Goal: Register for event/course

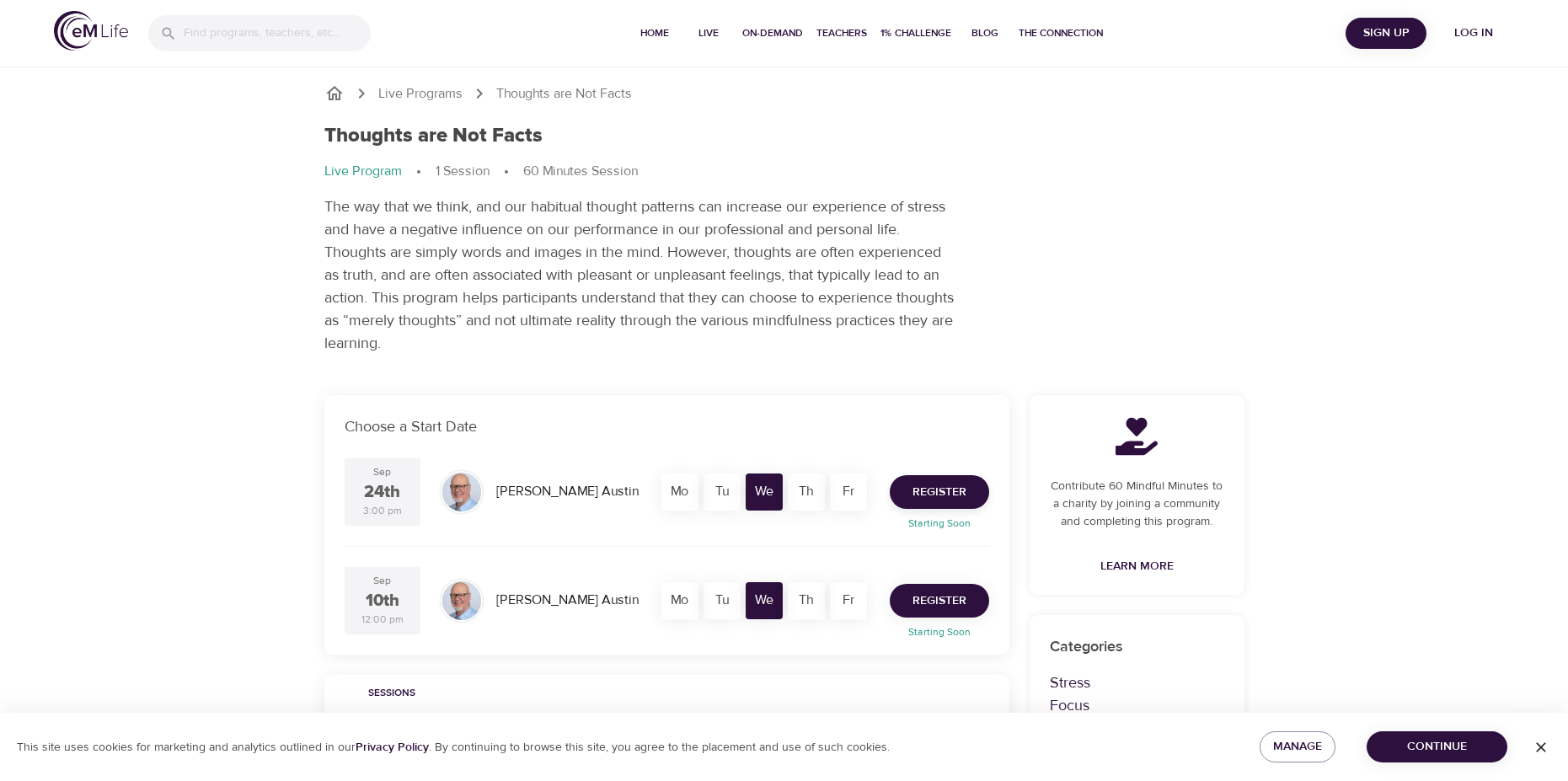
click at [923, 602] on span "Register" at bounding box center [939, 601] width 54 height 21
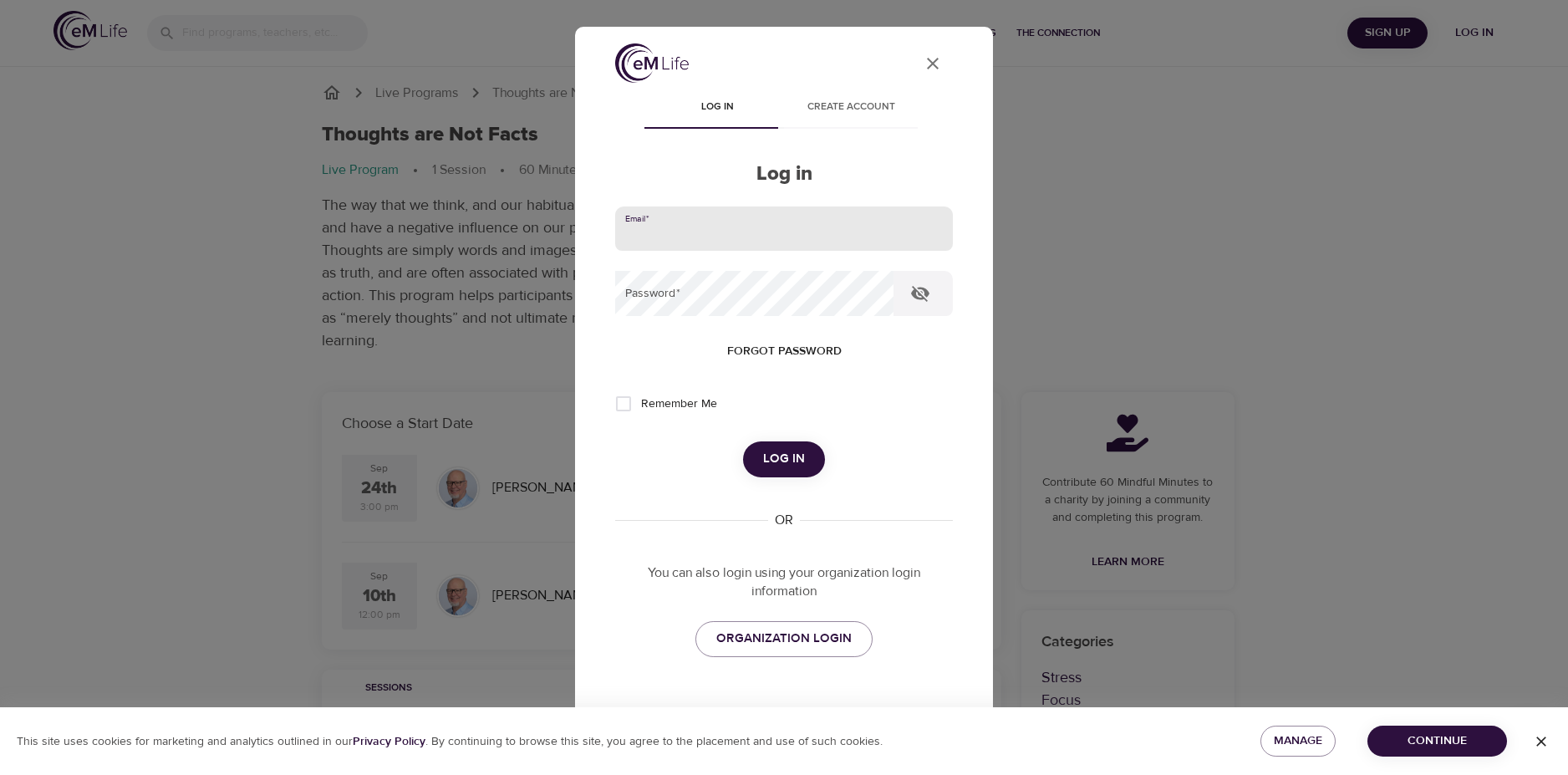
click at [717, 219] on input "email" at bounding box center [784, 229] width 338 height 46
type input "[PERSON_NAME][EMAIL_ADDRESS][DOMAIN_NAME]"
click at [856, 111] on span "Create account" at bounding box center [851, 108] width 114 height 18
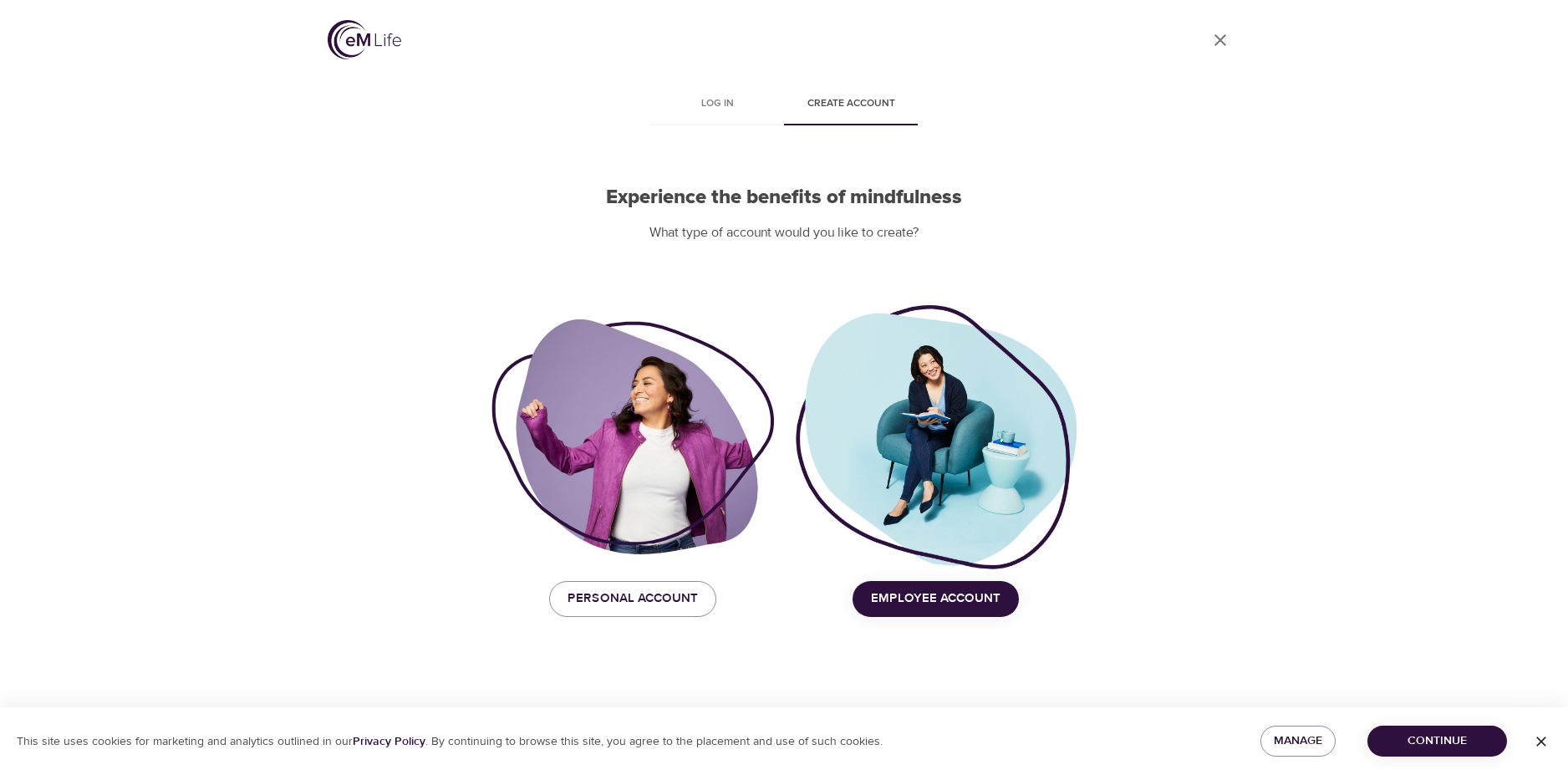
click at [925, 602] on span "Employee Account" at bounding box center [936, 598] width 130 height 22
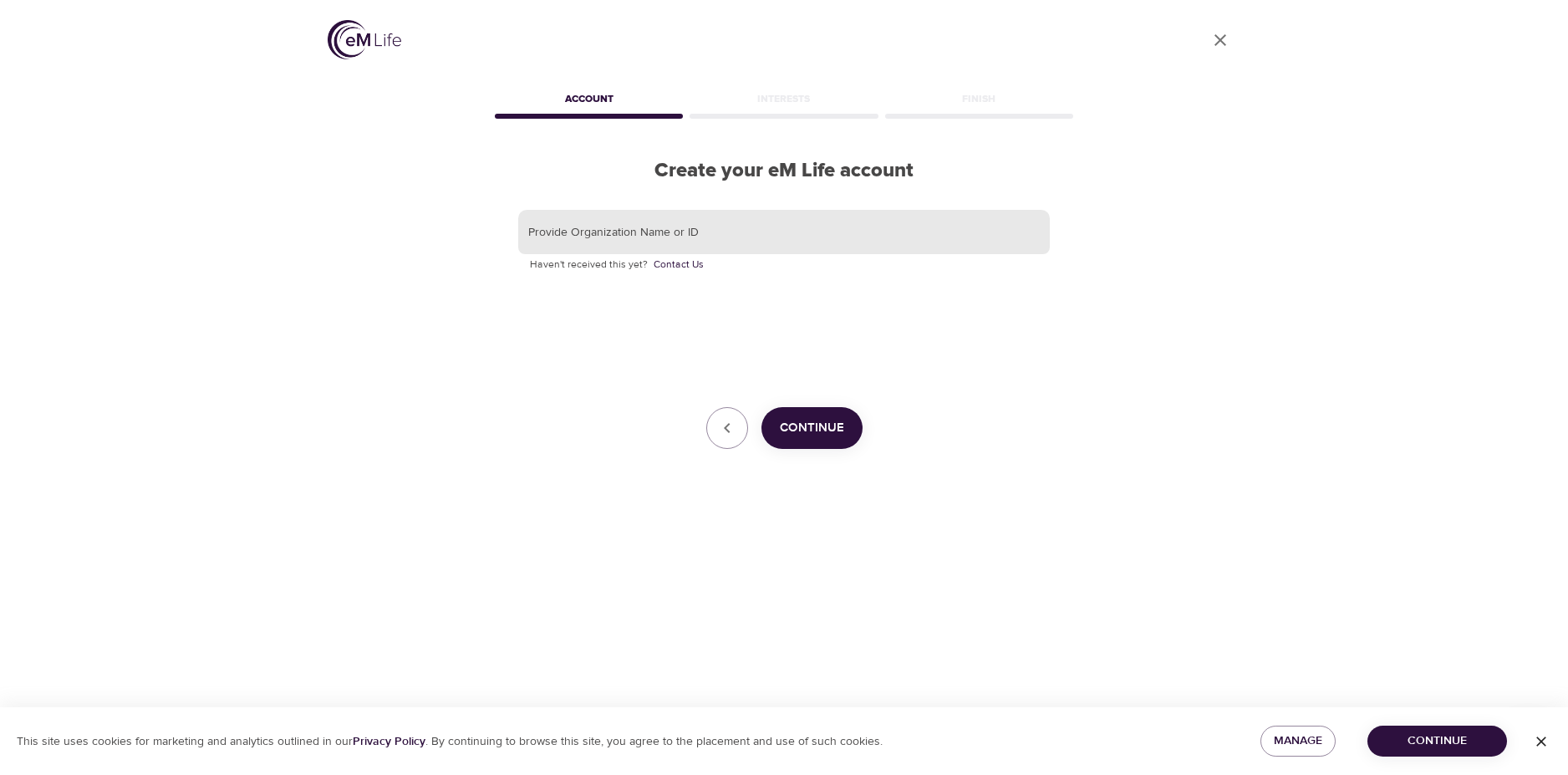
click at [727, 215] on input "text" at bounding box center [784, 233] width 531 height 46
drag, startPoint x: 727, startPoint y: 215, endPoint x: 659, endPoint y: 222, distance: 68.4
click at [659, 222] on input "text" at bounding box center [784, 233] width 531 height 46
type input "Corewell Health"
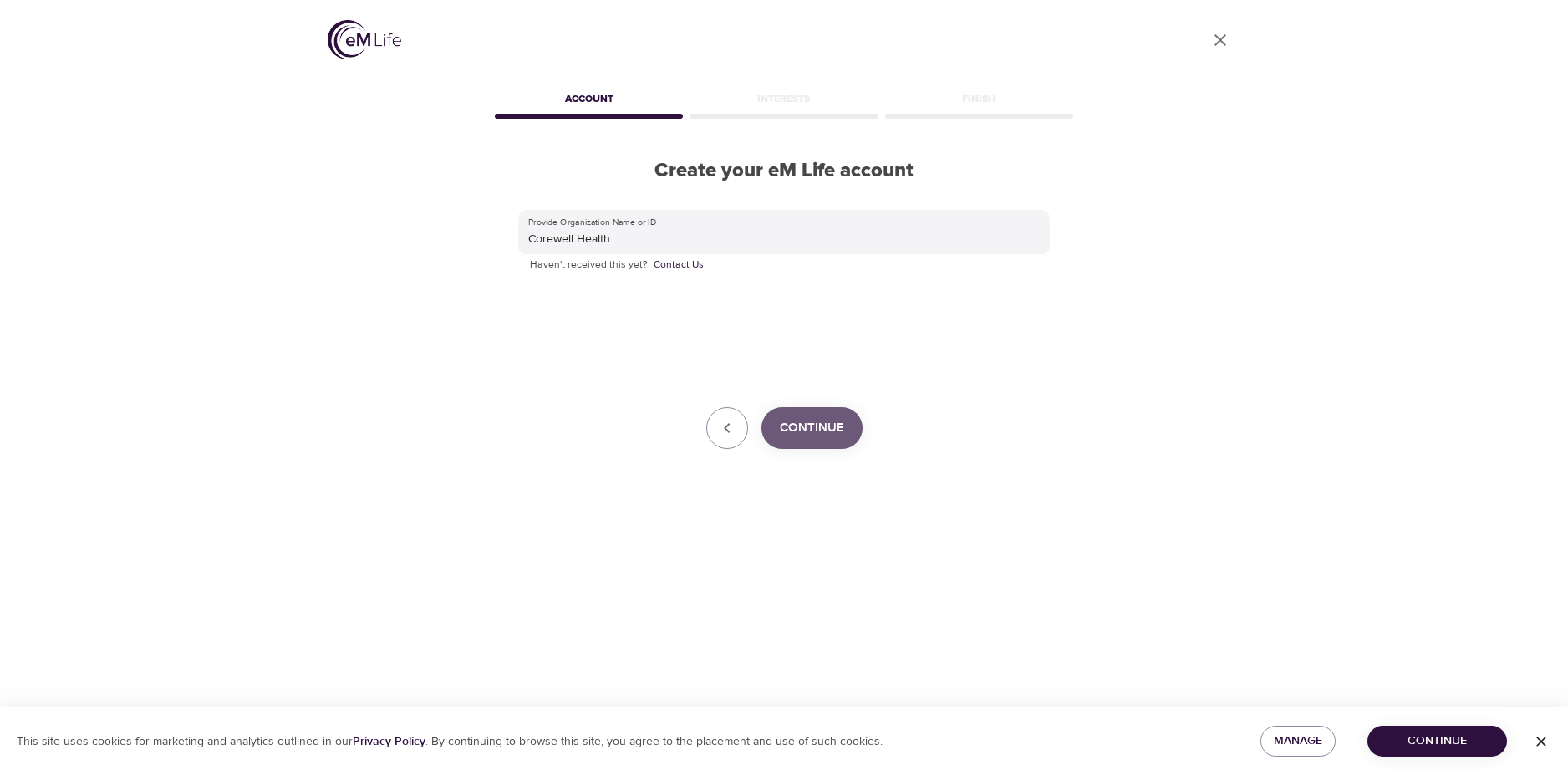
click at [791, 426] on span "Continue" at bounding box center [812, 427] width 65 height 22
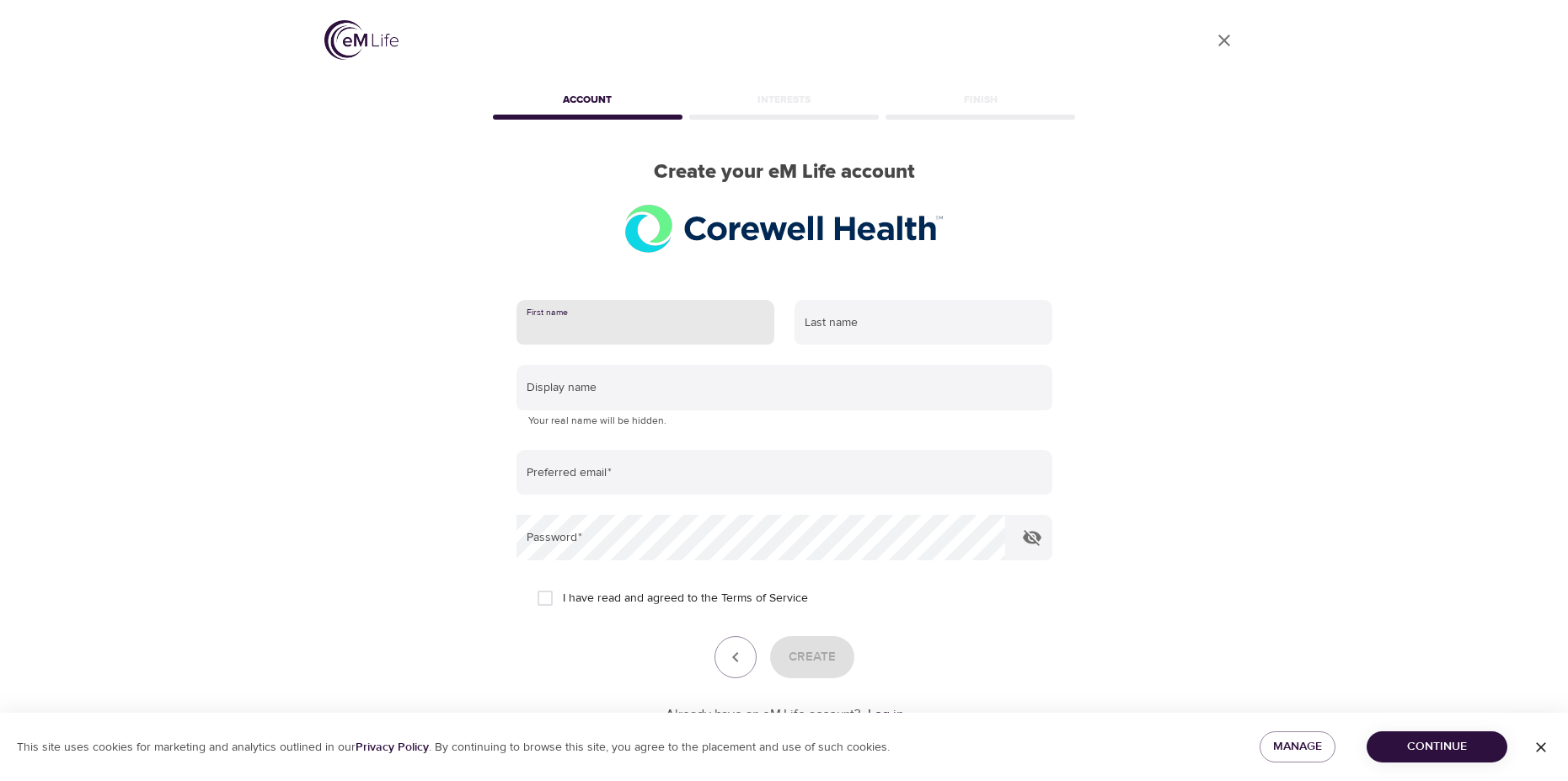
click at [684, 336] on input "text" at bounding box center [645, 323] width 258 height 46
type input "[PERSON_NAME]"
type input "Fend"
type input "[PERSON_NAME][EMAIL_ADDRESS][DOMAIN_NAME]"
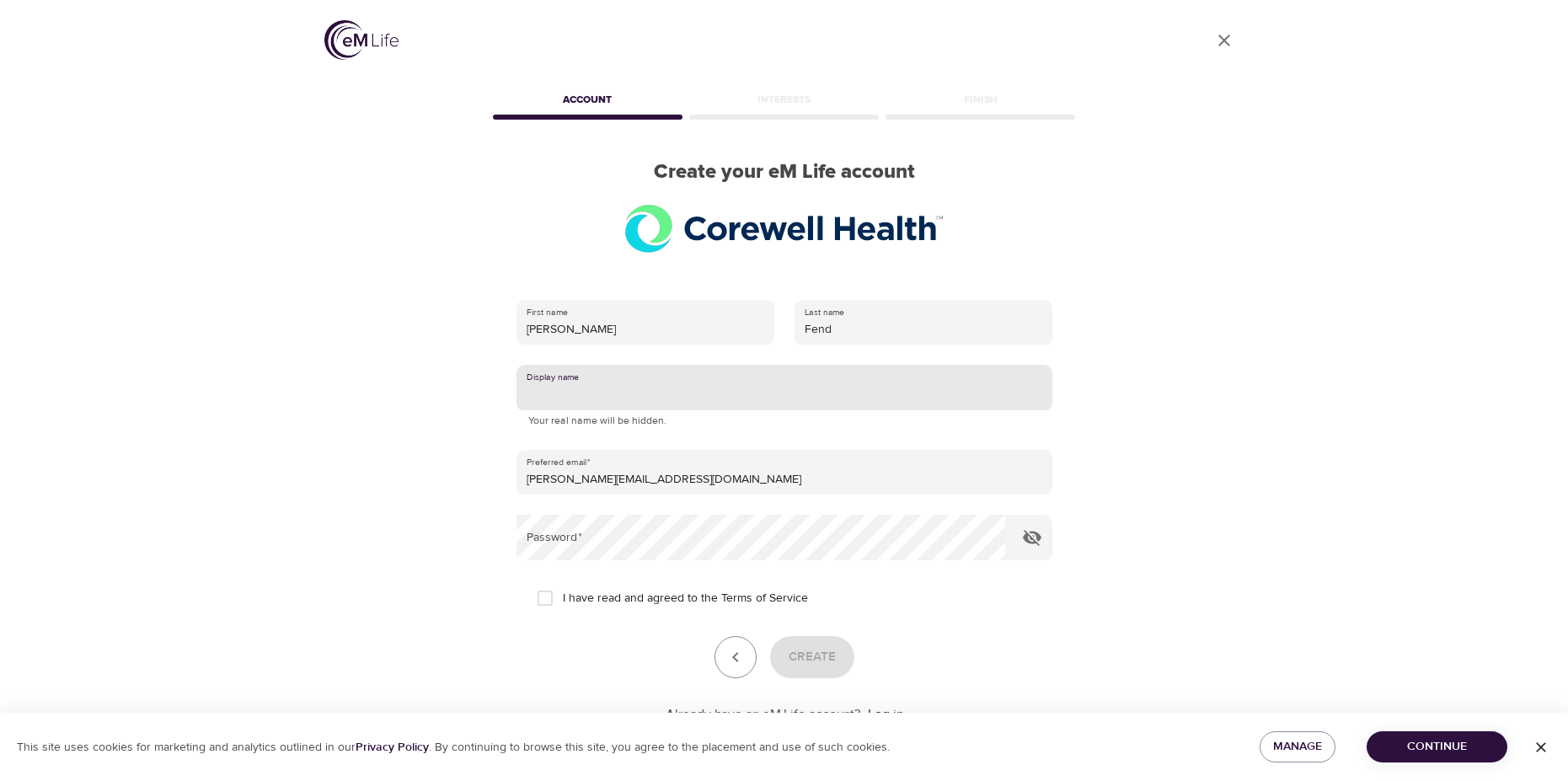
click at [657, 394] on input "text" at bounding box center [784, 387] width 536 height 46
type input "DF"
click at [540, 605] on input "I have read and agreed to the Terms of Service" at bounding box center [545, 598] width 35 height 35
checkbox input "true"
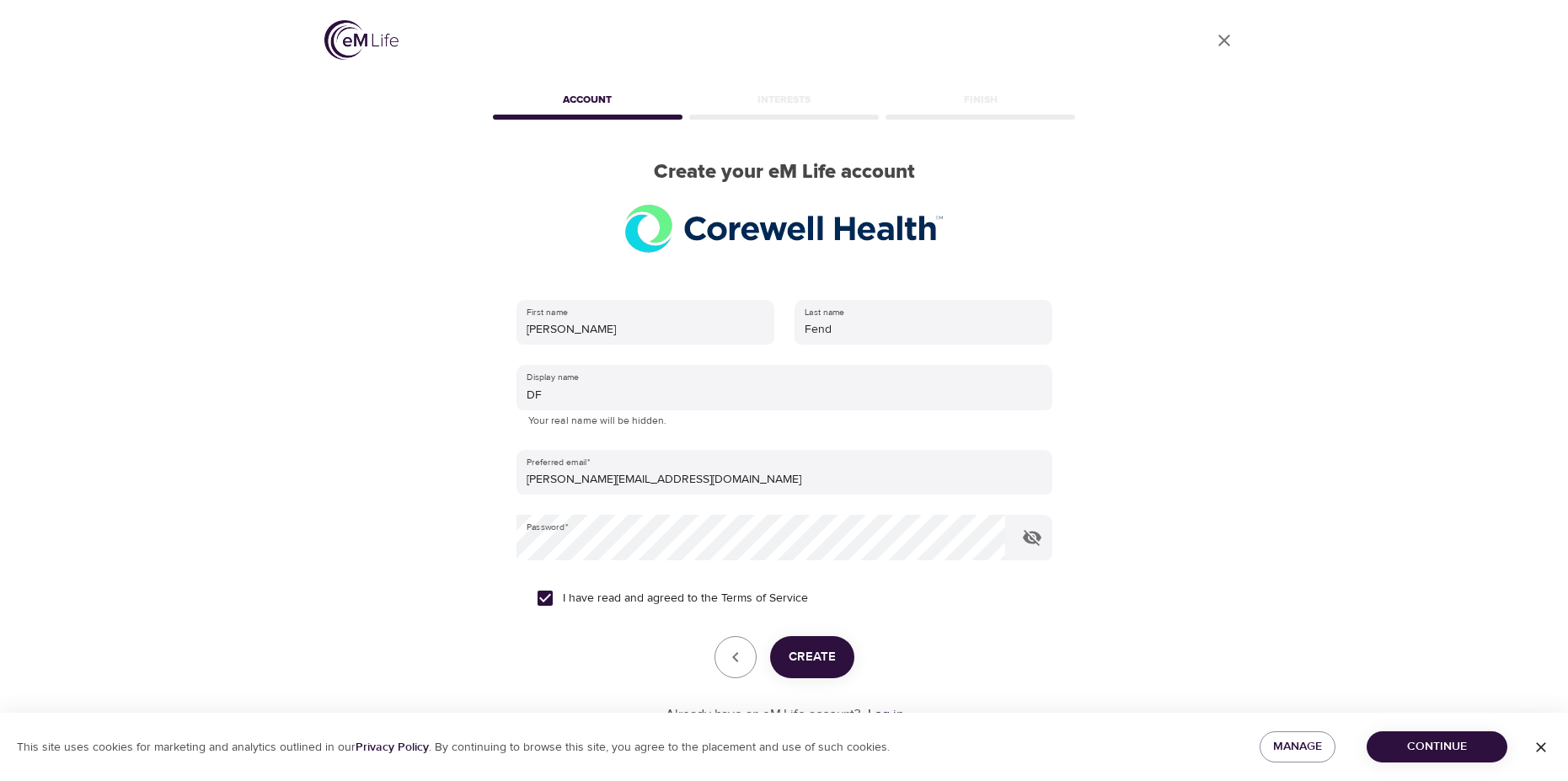
click at [837, 657] on button "Create" at bounding box center [812, 657] width 84 height 42
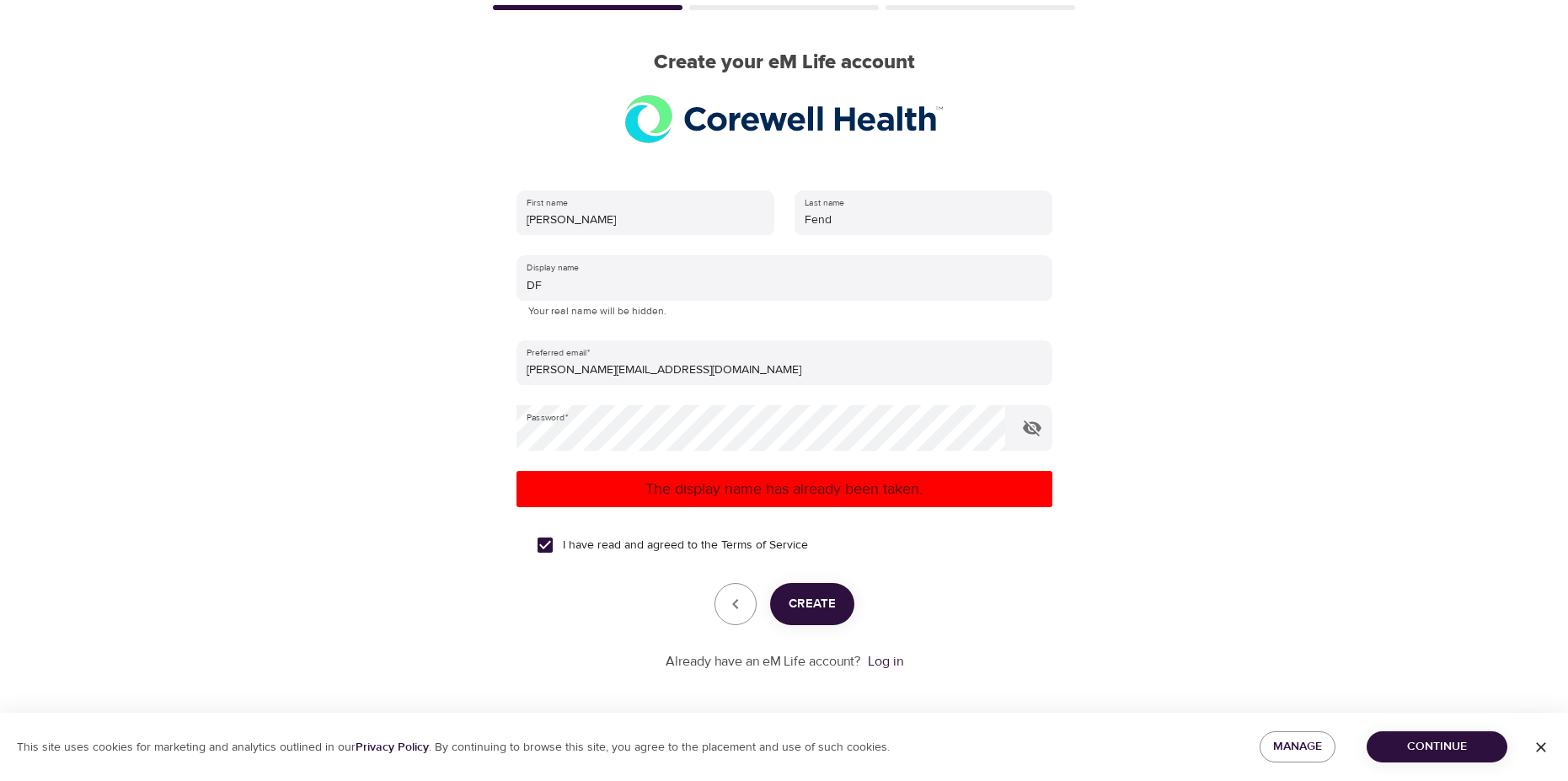
scroll to position [114, 0]
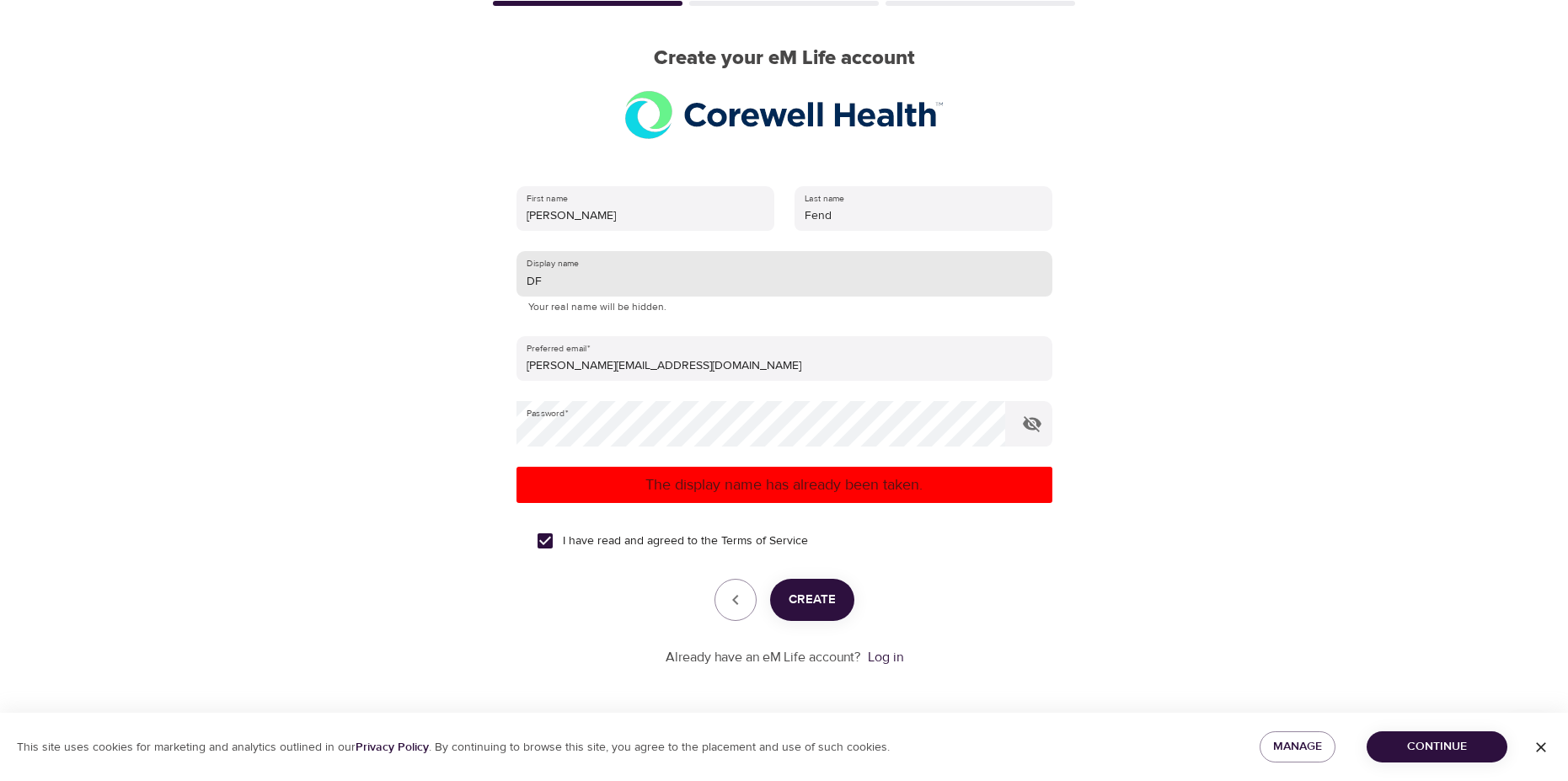
click at [560, 289] on input "DF" at bounding box center [784, 274] width 536 height 46
type input "D"
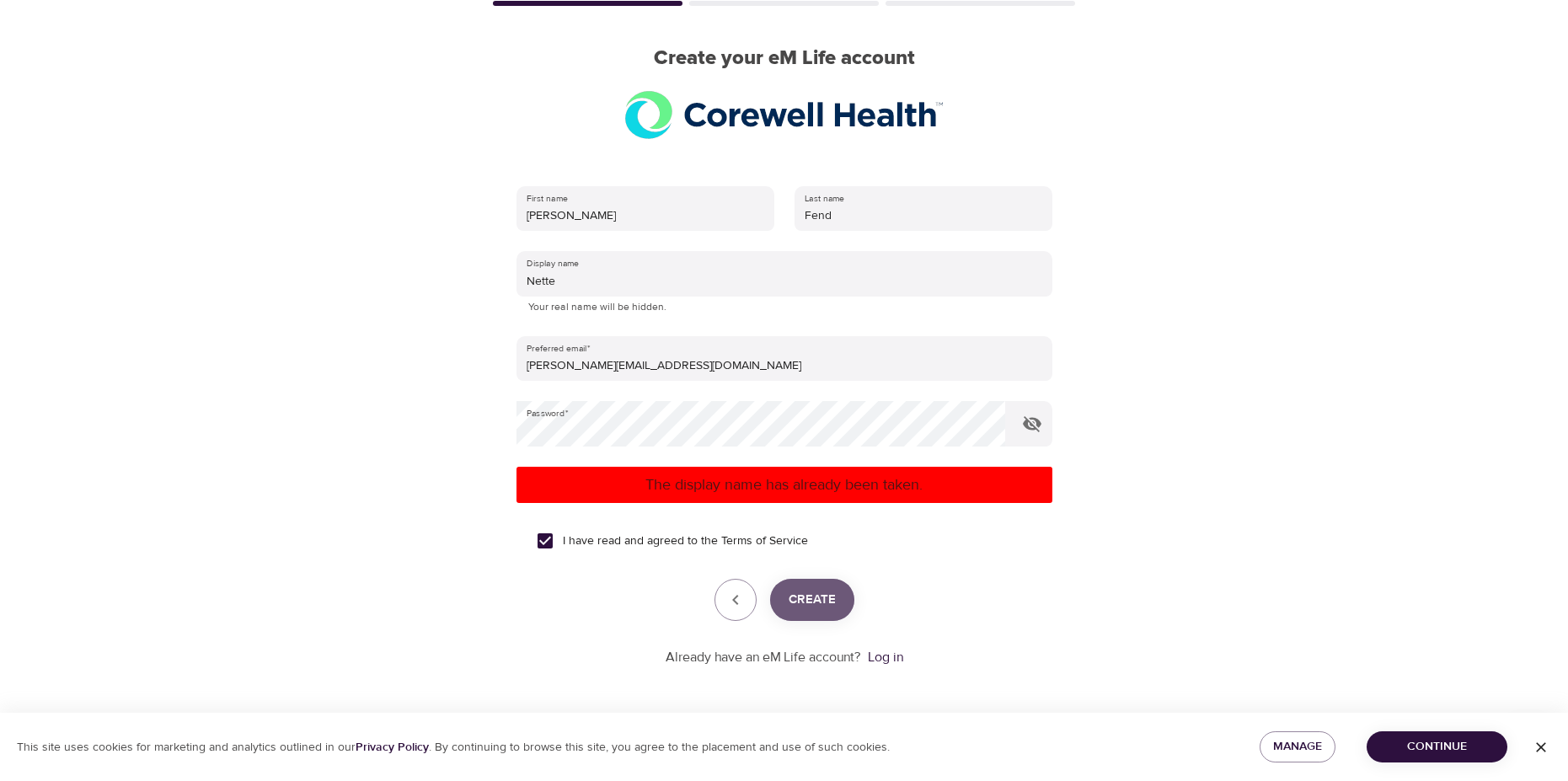
click at [818, 609] on span "Create" at bounding box center [812, 599] width 47 height 22
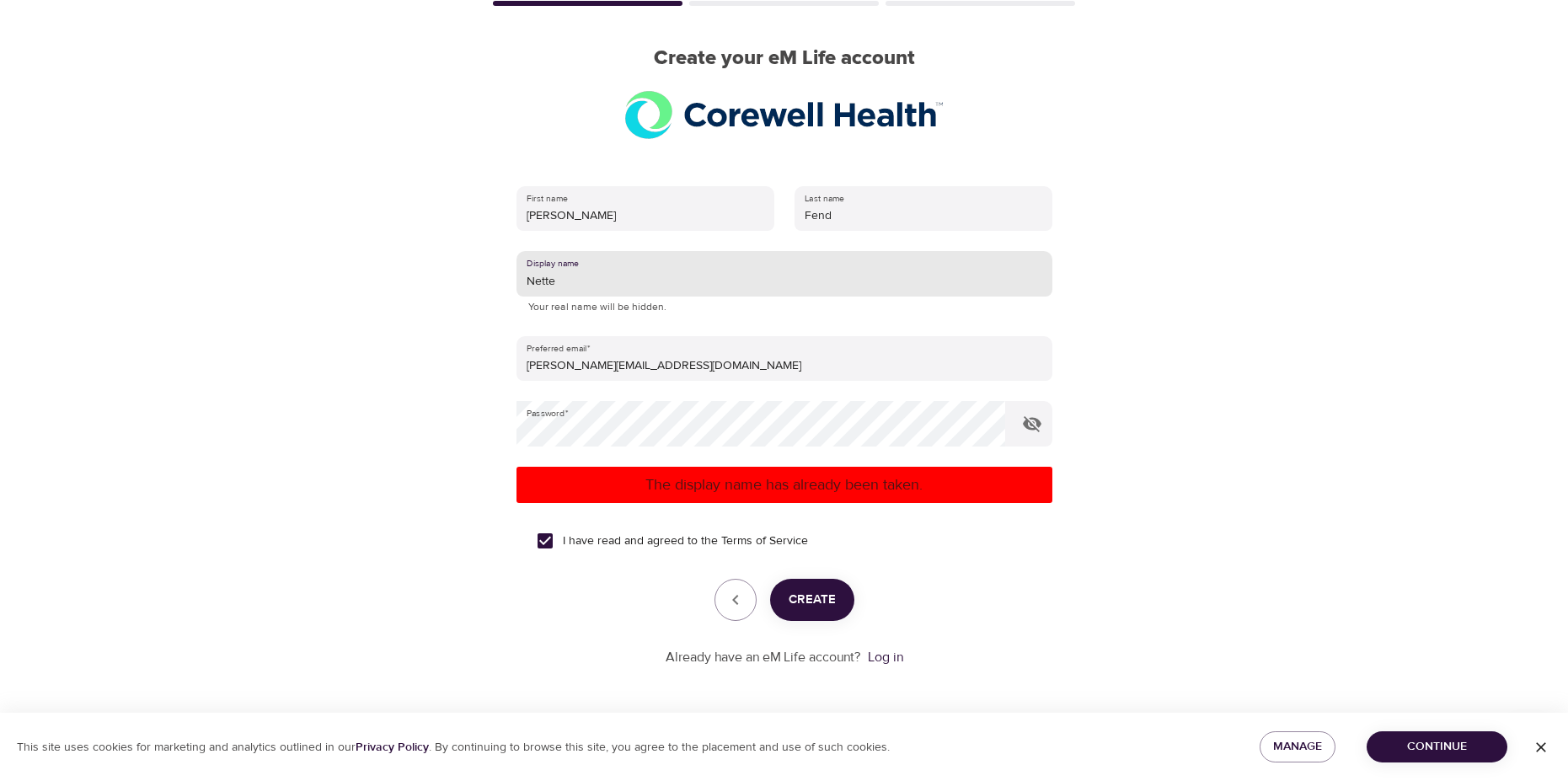
drag, startPoint x: 560, startPoint y: 281, endPoint x: 477, endPoint y: 280, distance: 83.0
click at [477, 280] on div "User Profile Account Interests Finish Create your eM Life account First name [P…" at bounding box center [784, 276] width 960 height 781
type input "Puppygirl"
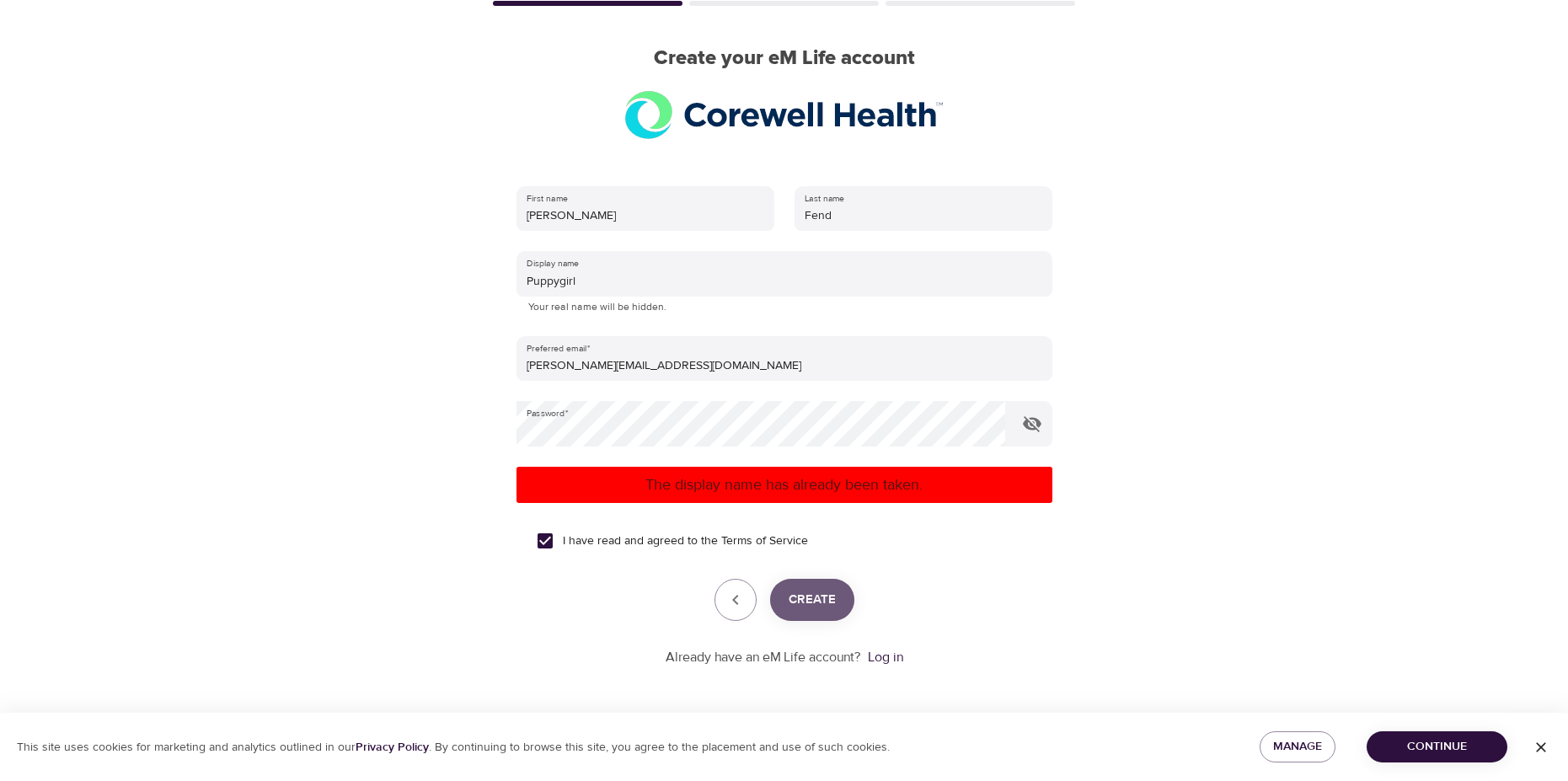
click at [806, 601] on span "Create" at bounding box center [812, 599] width 47 height 22
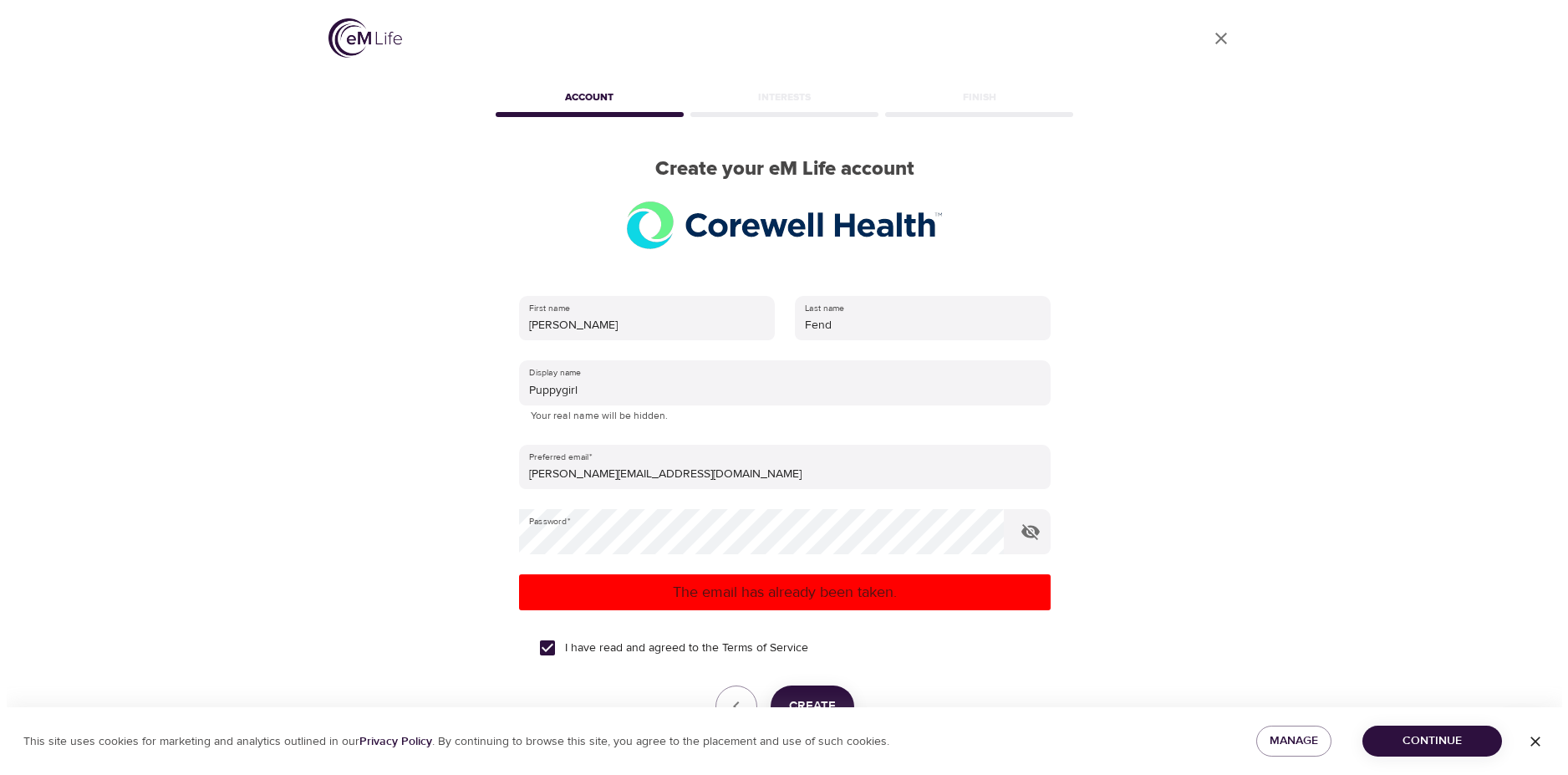
scroll to position [0, 0]
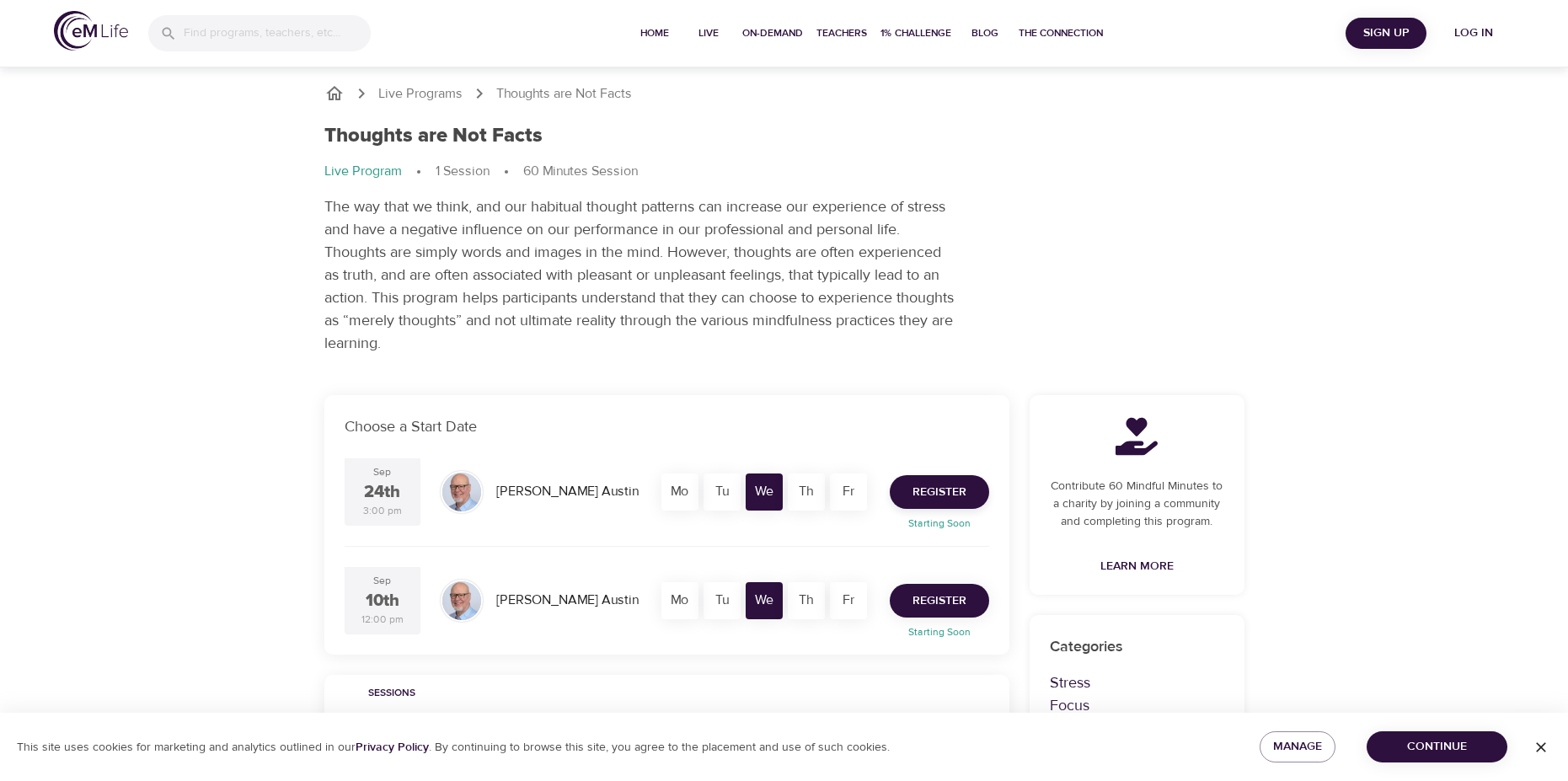
click at [931, 599] on span "Register" at bounding box center [939, 601] width 54 height 21
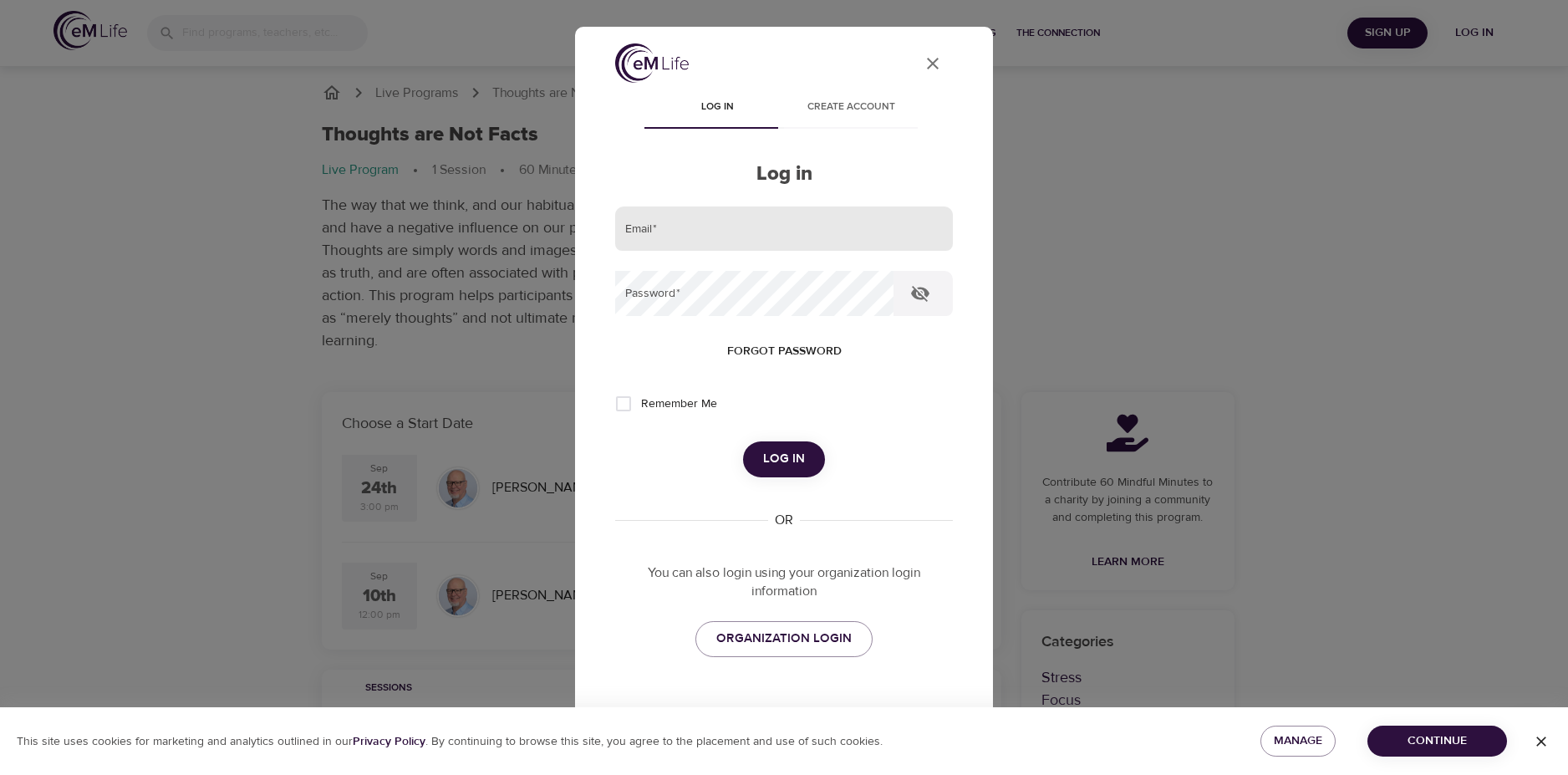
click at [681, 247] on input "email" at bounding box center [784, 229] width 338 height 46
type input "[PERSON_NAME][EMAIL_ADDRESS][DOMAIN_NAME]"
click at [770, 639] on span "ORGANIZATION LOGIN" at bounding box center [784, 638] width 136 height 22
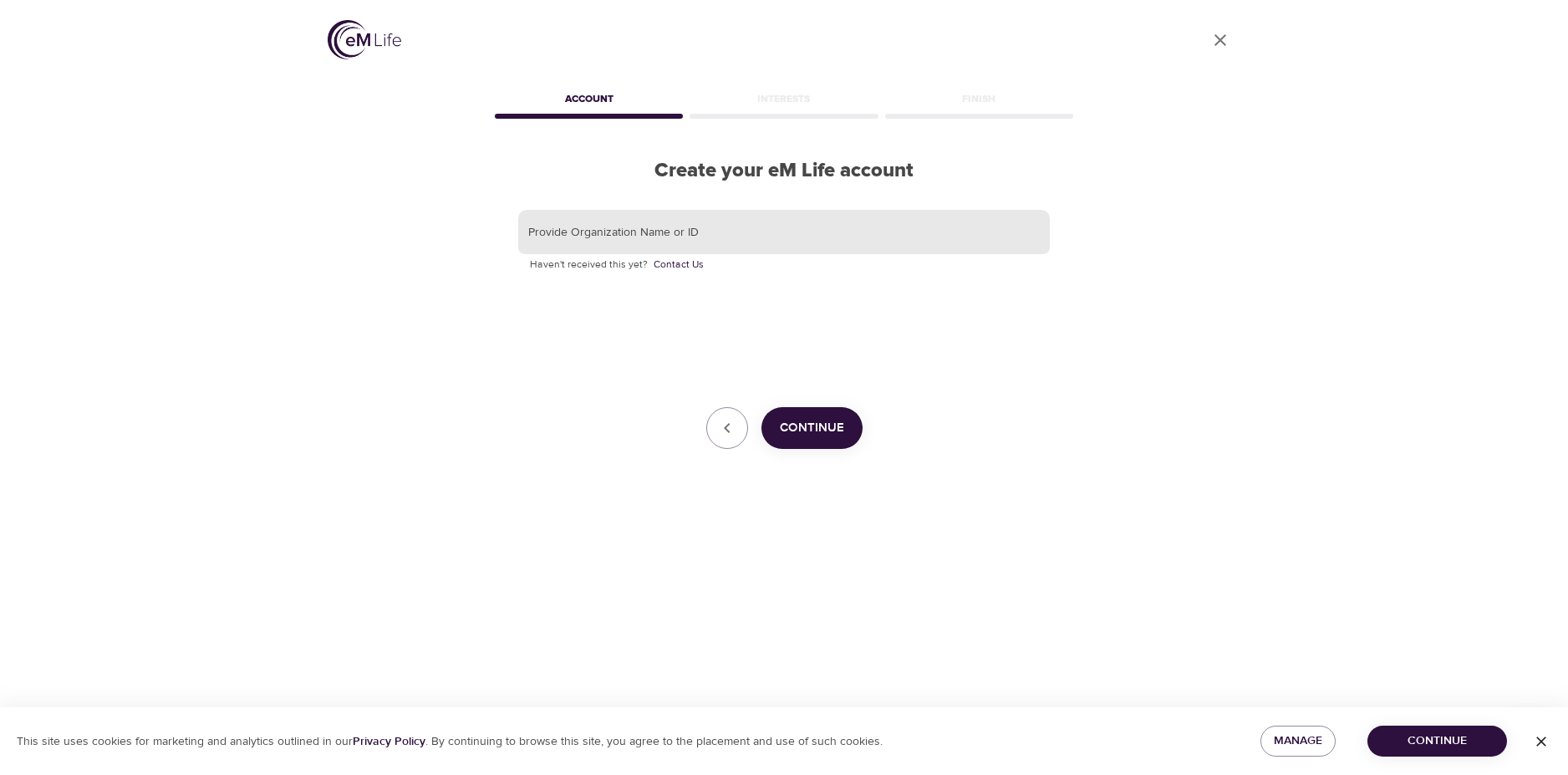
click at [684, 232] on input "text" at bounding box center [784, 233] width 531 height 46
type input "[PERSON_NAME][EMAIL_ADDRESS][DOMAIN_NAME]"
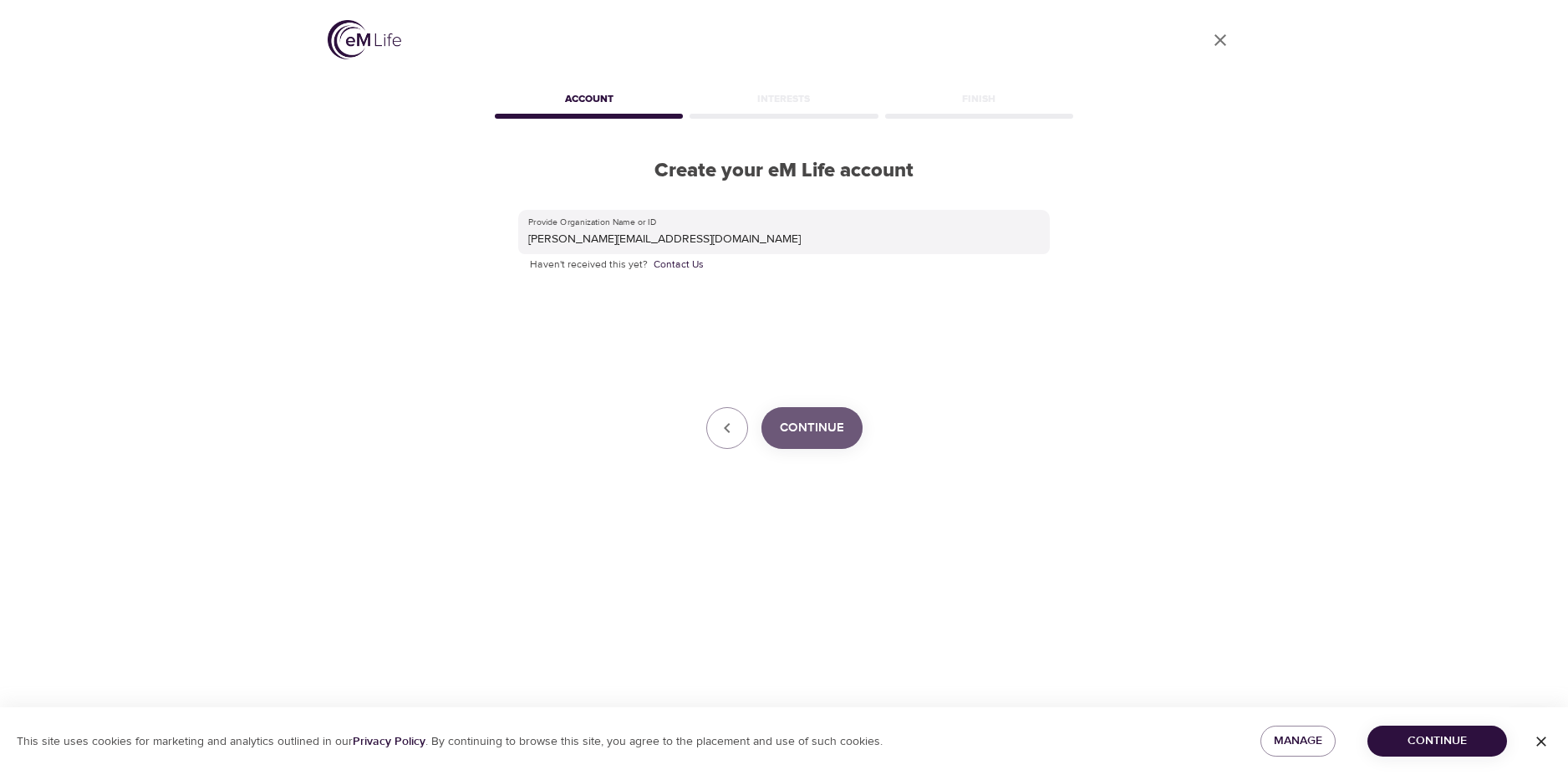
click at [796, 412] on button "Continue" at bounding box center [812, 428] width 102 height 42
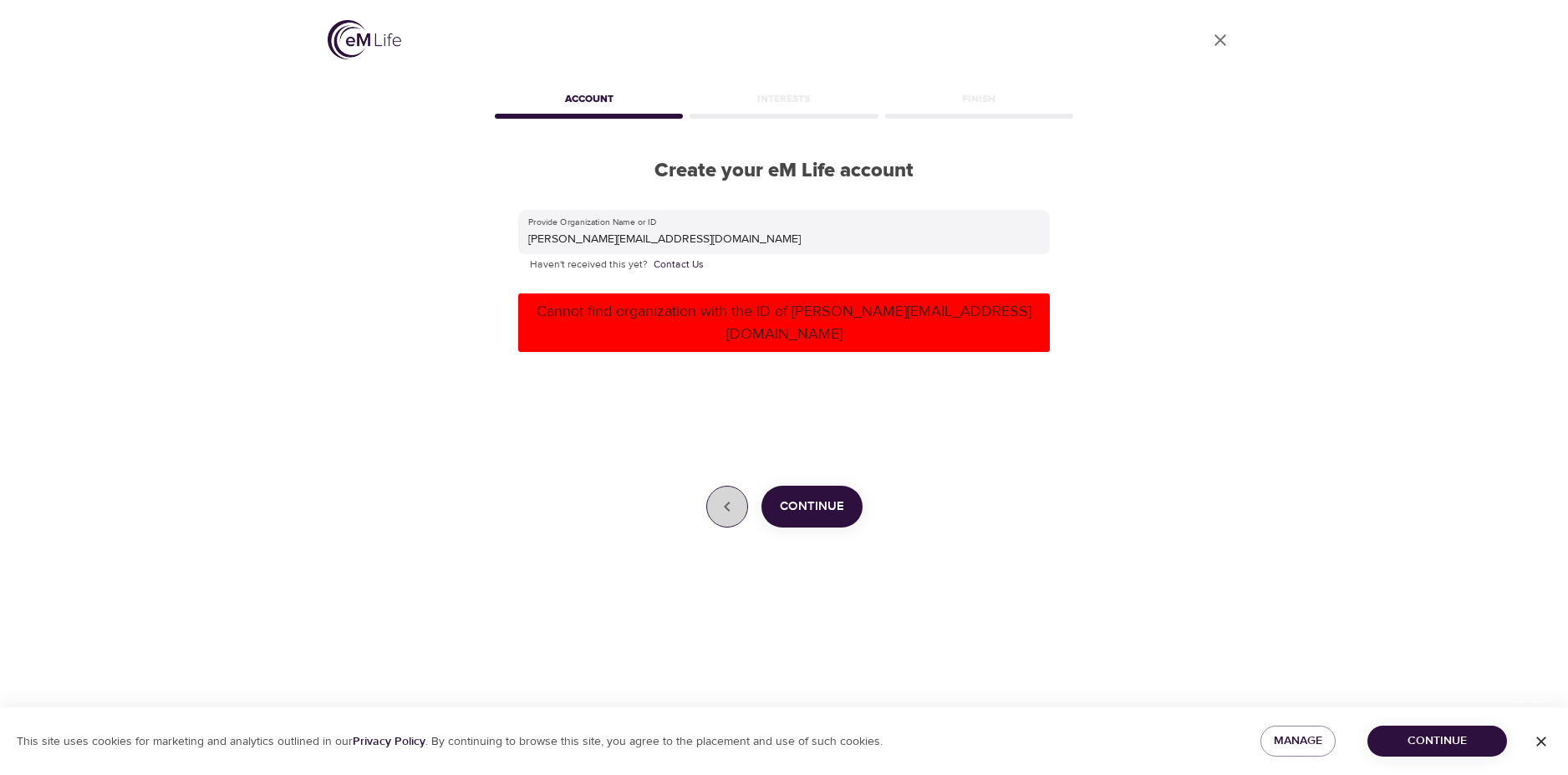
click at [714, 486] on button "button" at bounding box center [728, 507] width 42 height 42
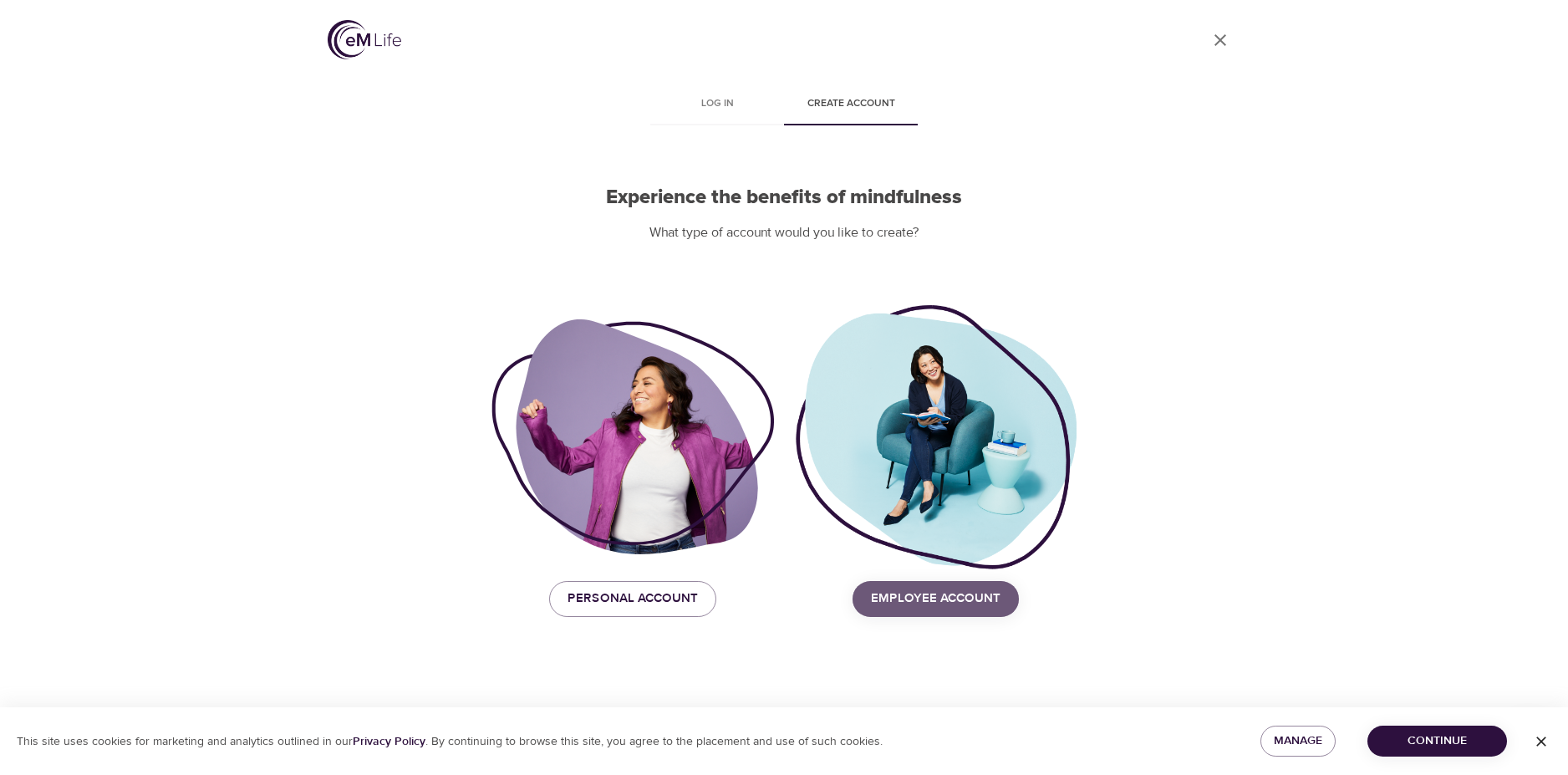
click at [995, 602] on span "Employee Account" at bounding box center [936, 598] width 130 height 22
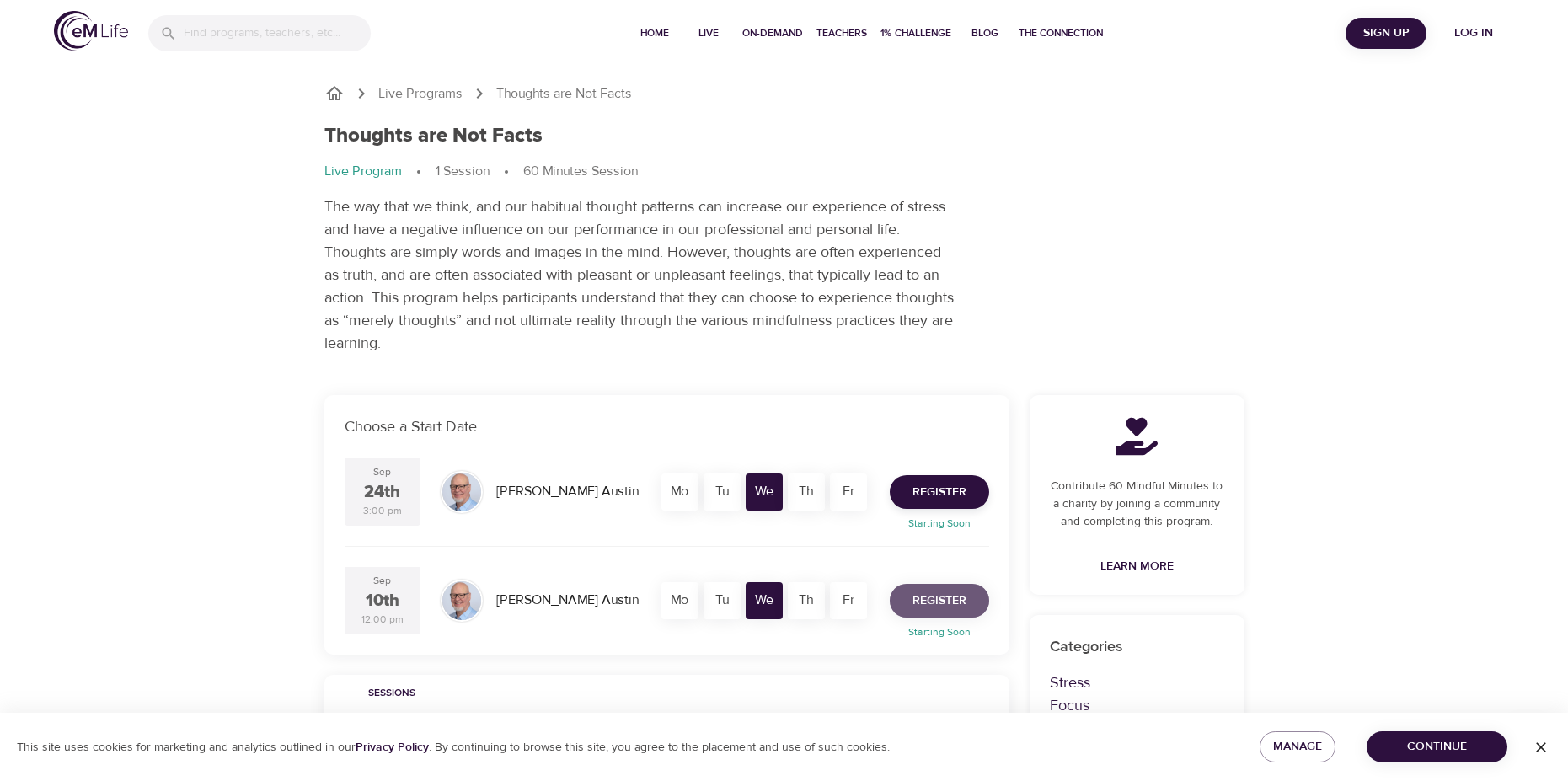
click at [946, 594] on span "Register" at bounding box center [939, 601] width 54 height 21
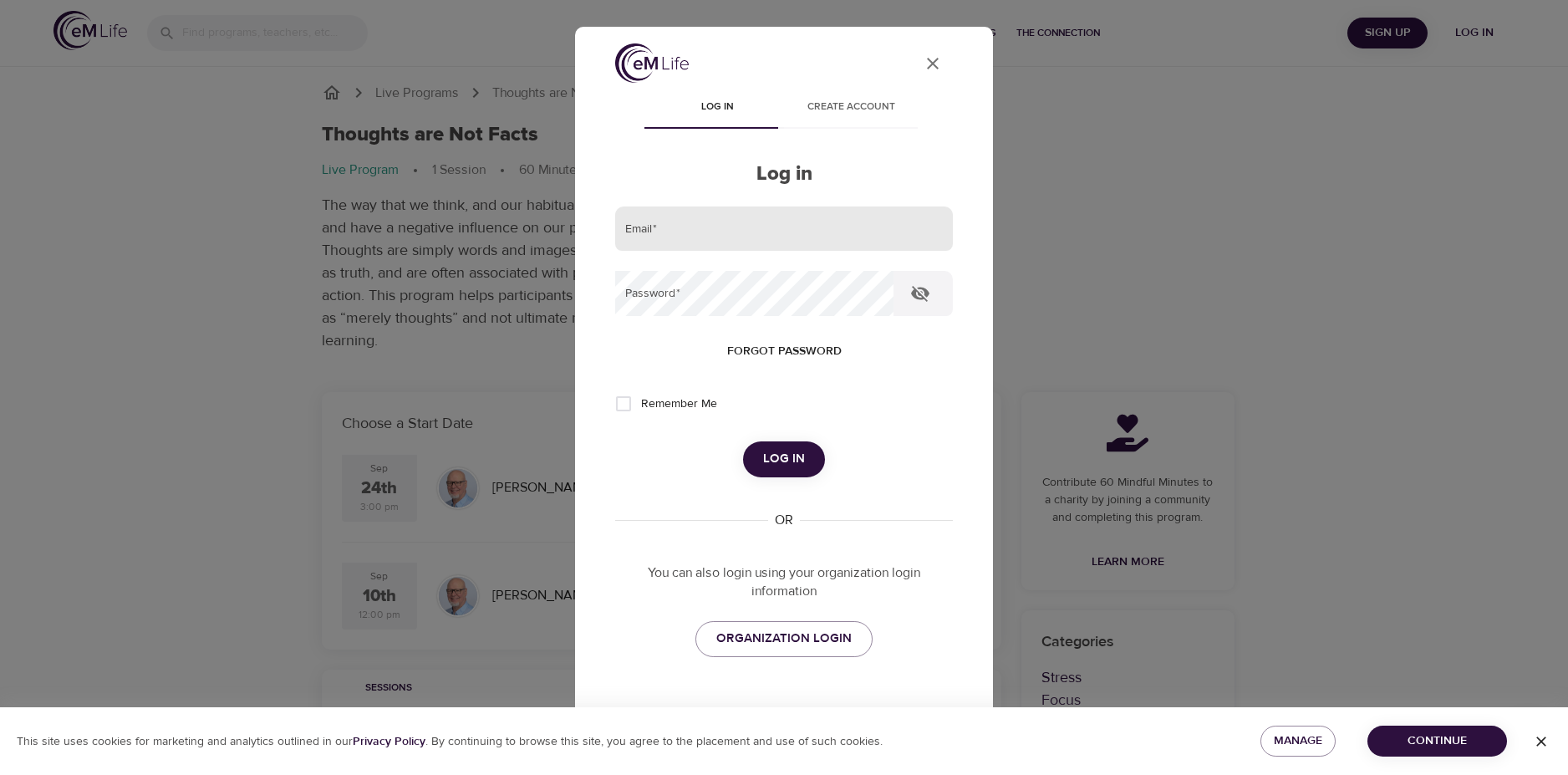
click at [657, 229] on input "email" at bounding box center [784, 229] width 338 height 46
type input "[PERSON_NAME][EMAIL_ADDRESS][DOMAIN_NAME]"
click at [743, 441] on button "Log in" at bounding box center [784, 459] width 82 height 35
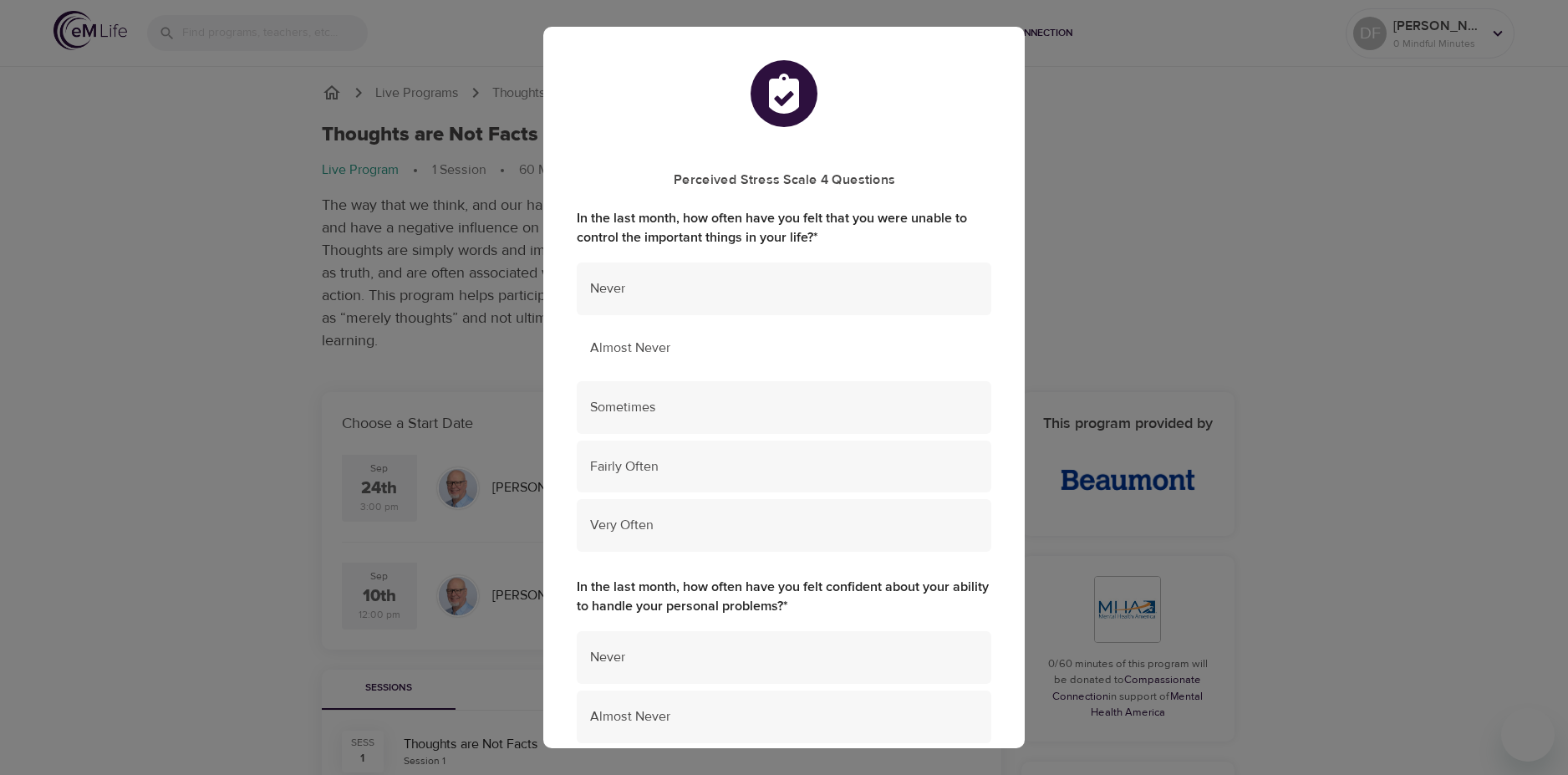
click at [662, 339] on span "Almost Never" at bounding box center [784, 349] width 388 height 19
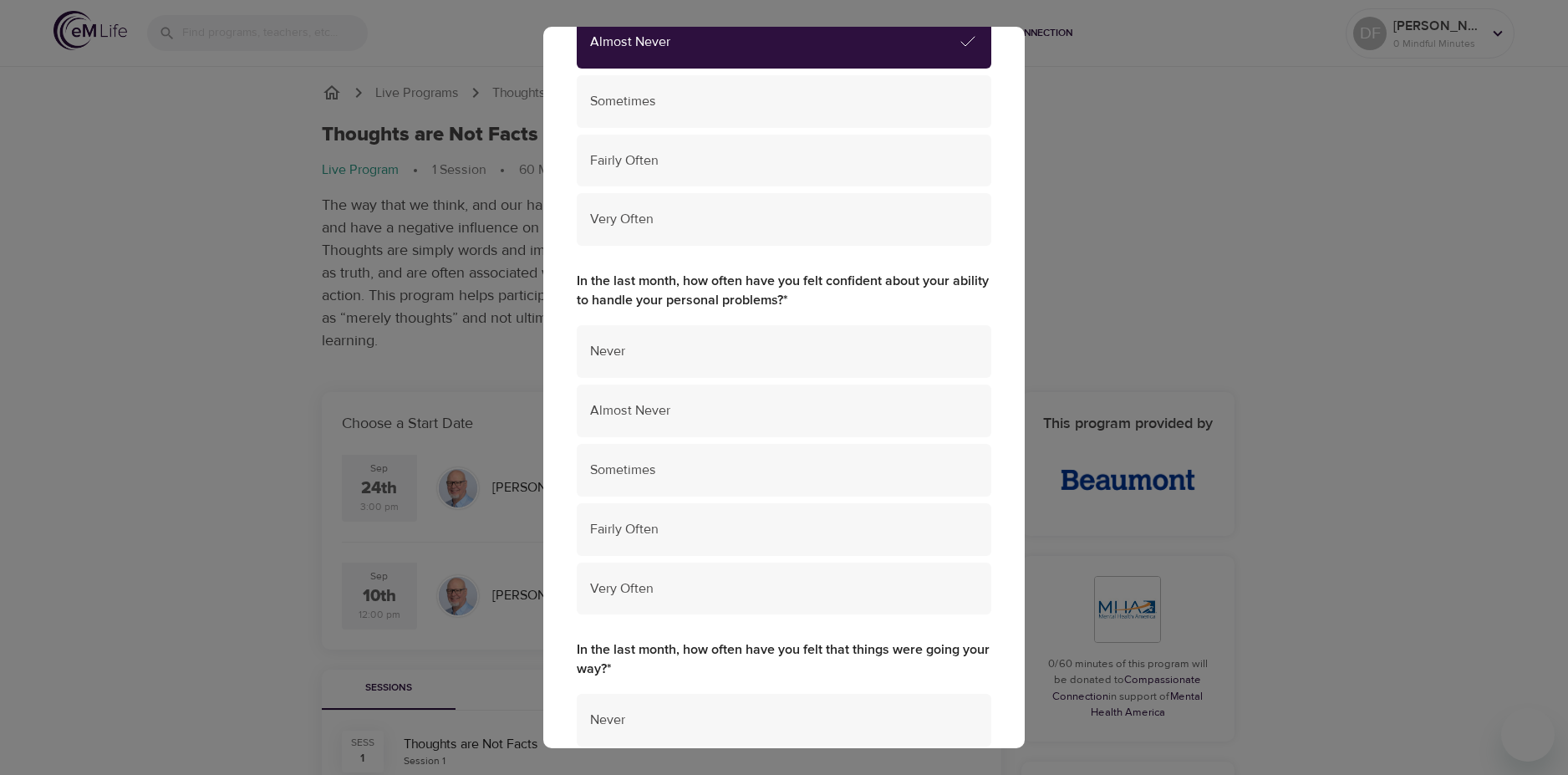
scroll to position [335, 0]
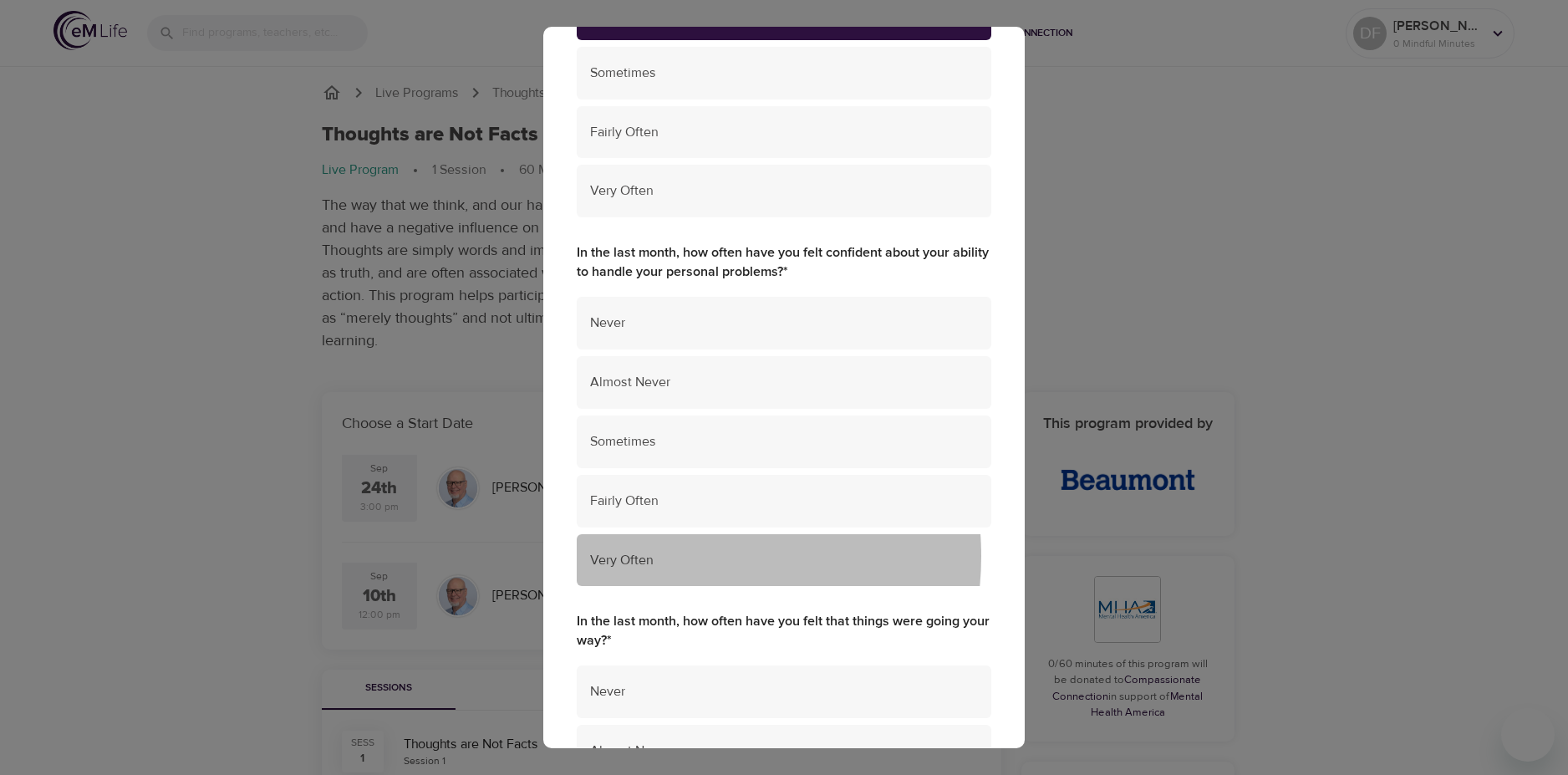
click at [664, 557] on span "Very Often" at bounding box center [784, 560] width 388 height 19
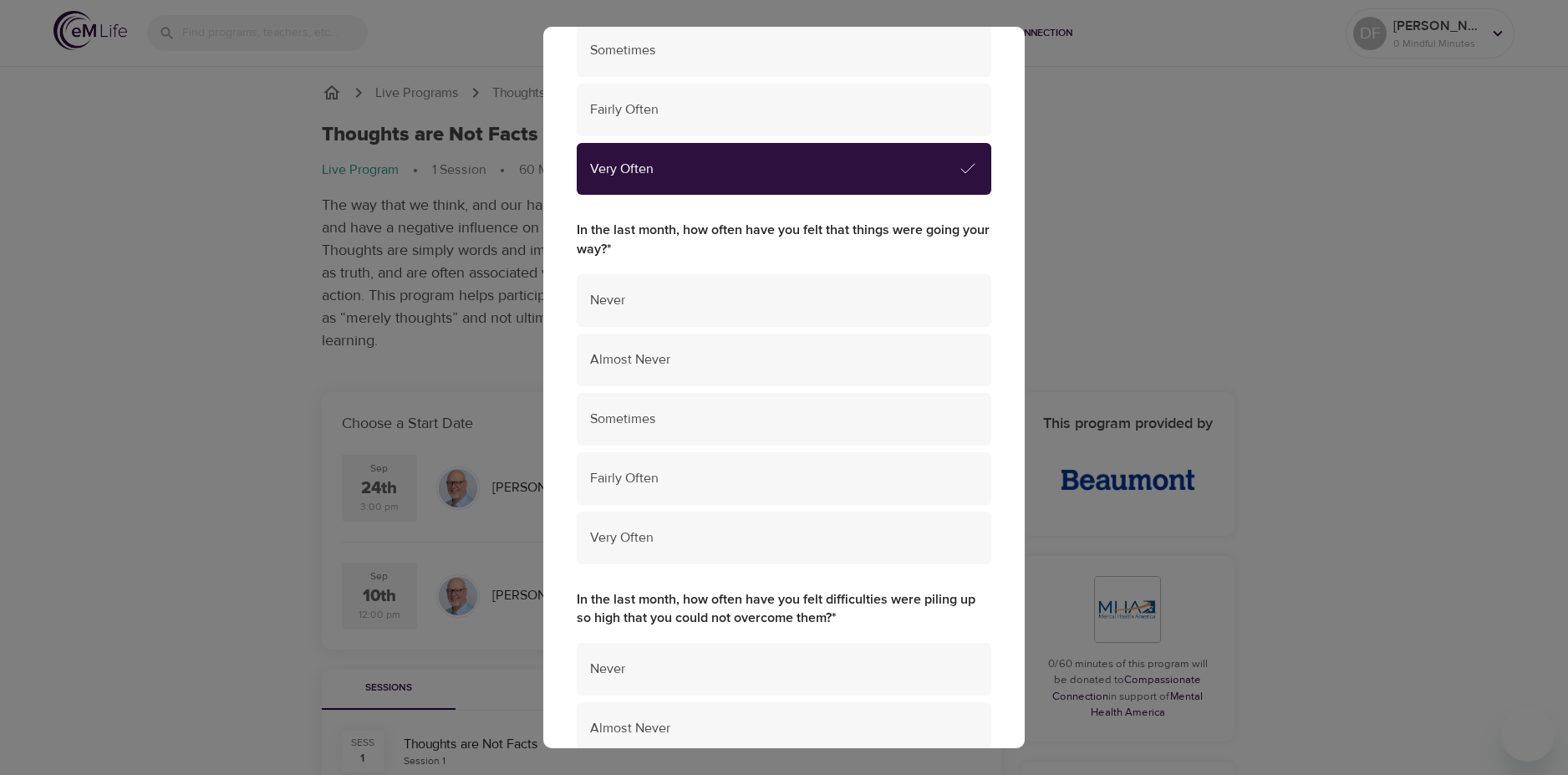
scroll to position [752, 0]
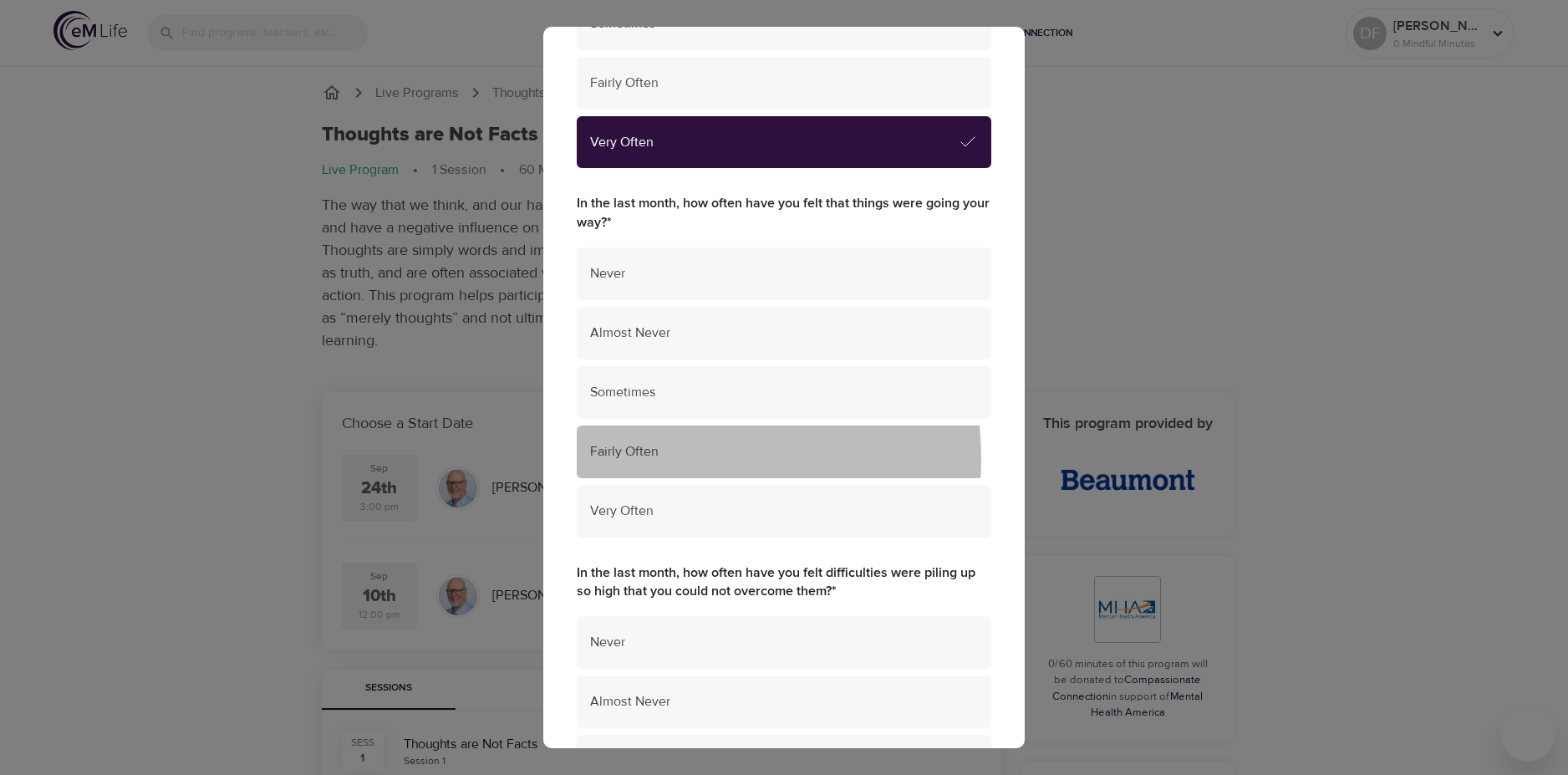
click at [683, 459] on span "Fairly Often" at bounding box center [784, 452] width 388 height 19
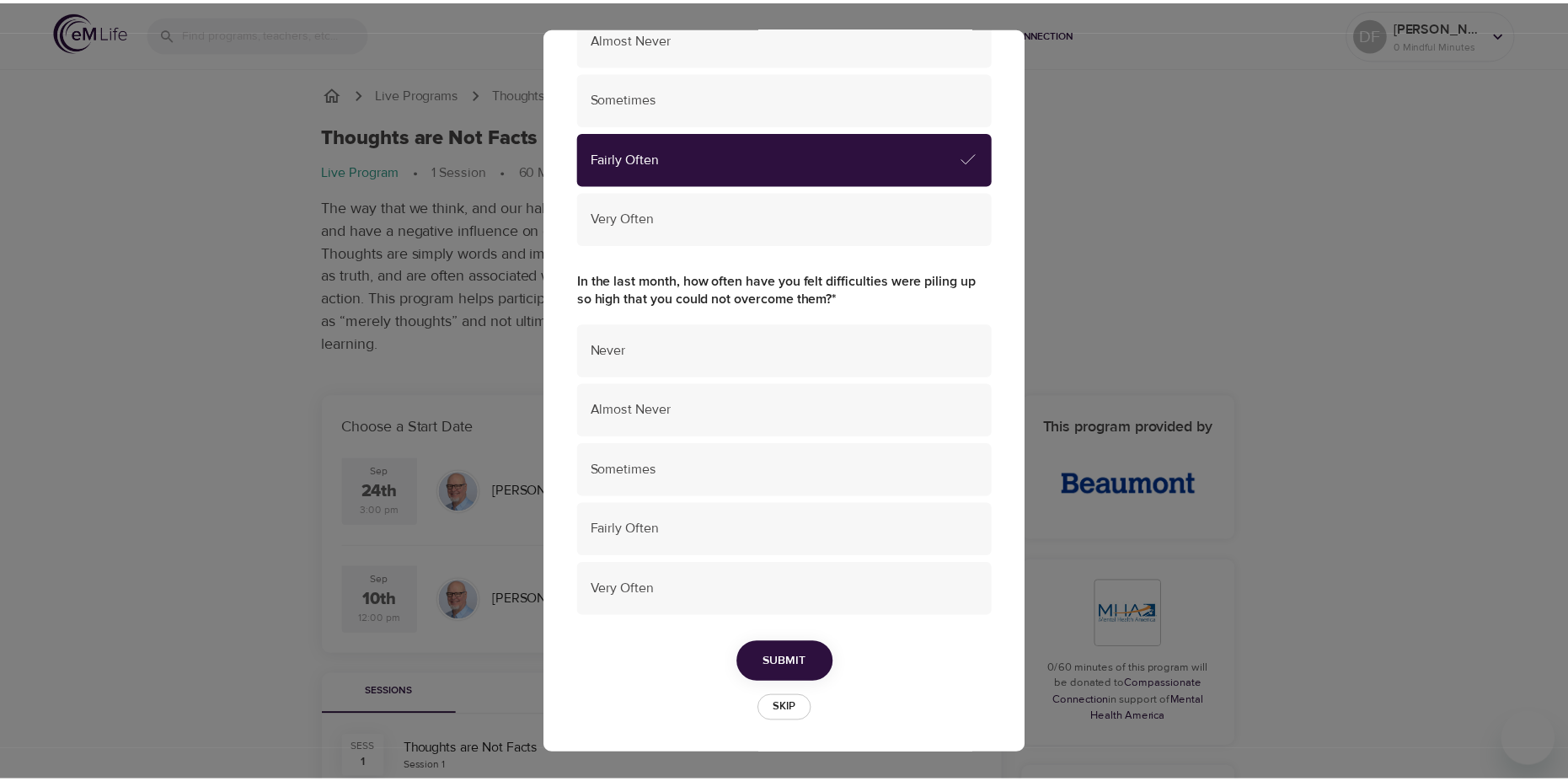
scroll to position [1057, 0]
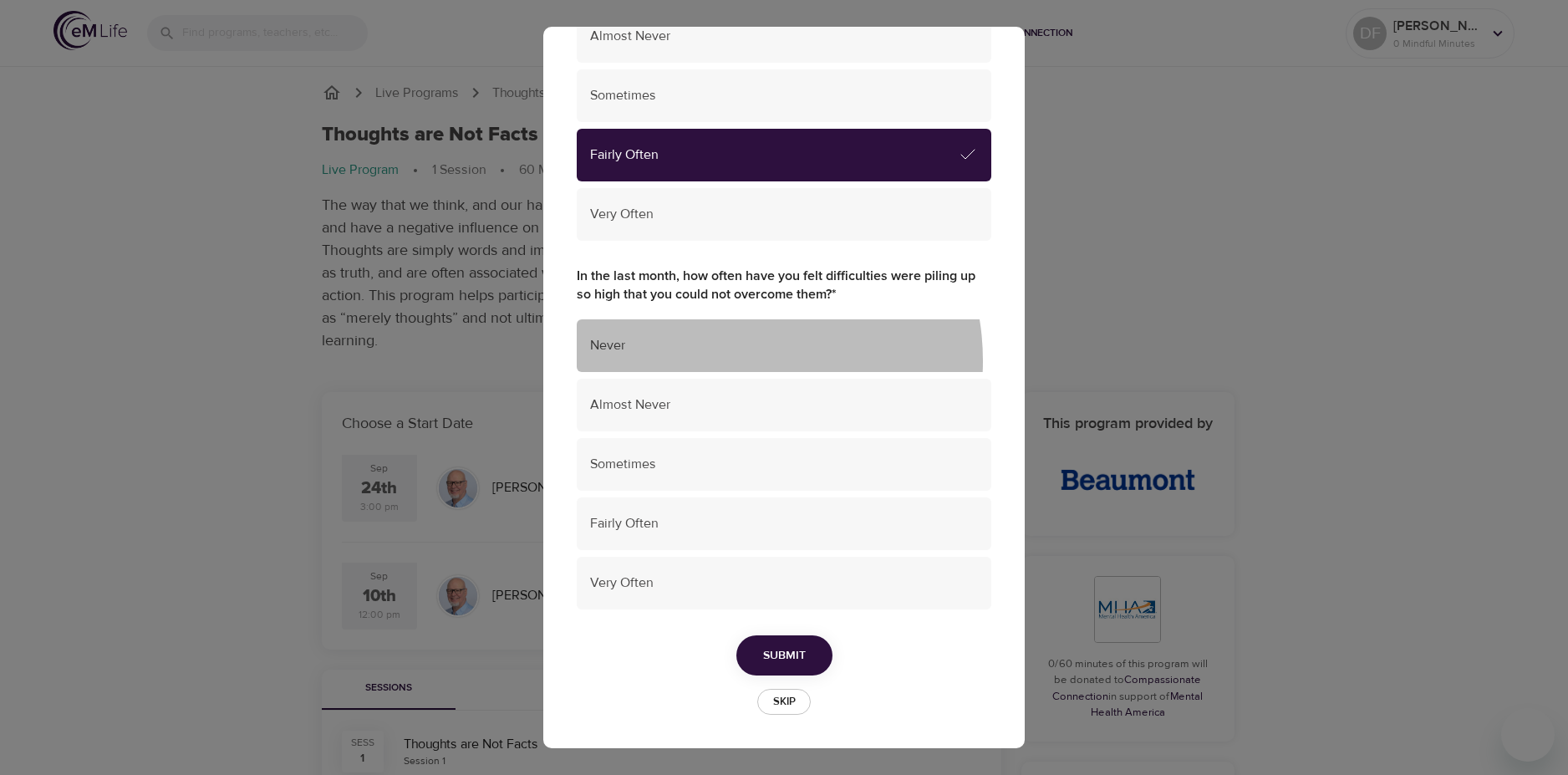
click at [730, 360] on div "Never" at bounding box center [784, 346] width 414 height 53
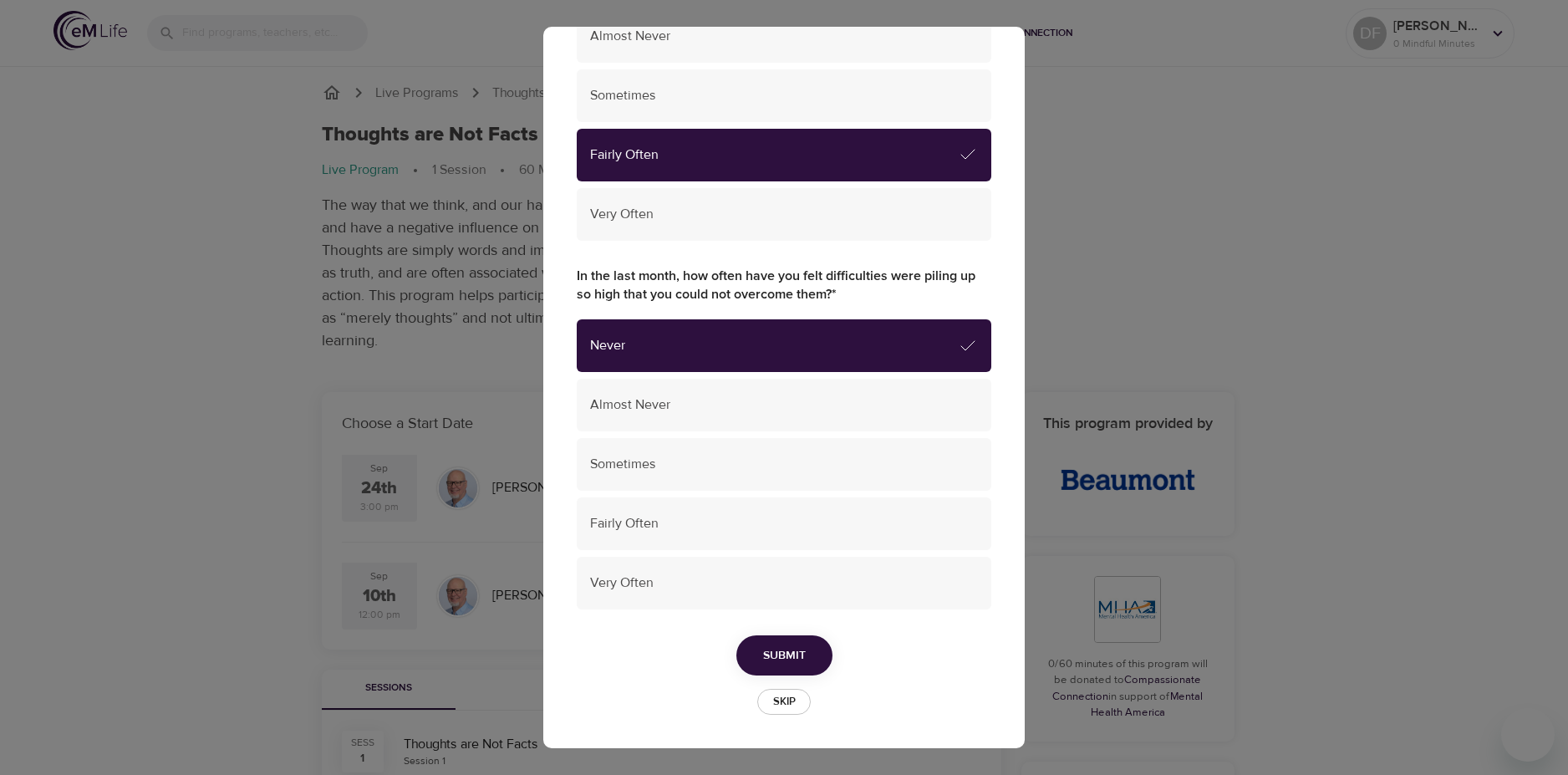
click at [788, 654] on span "Submit" at bounding box center [784, 656] width 43 height 21
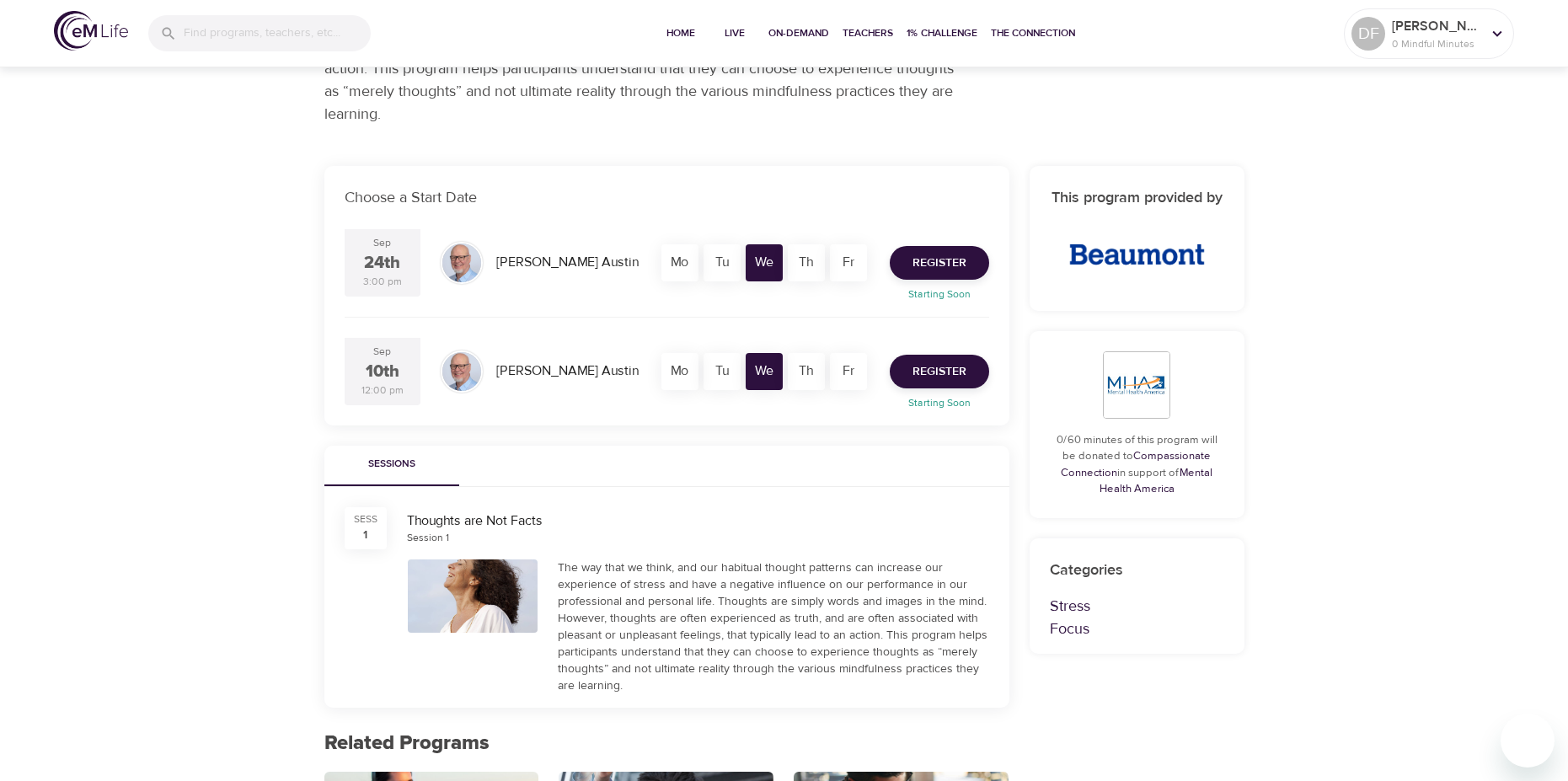
scroll to position [252, 0]
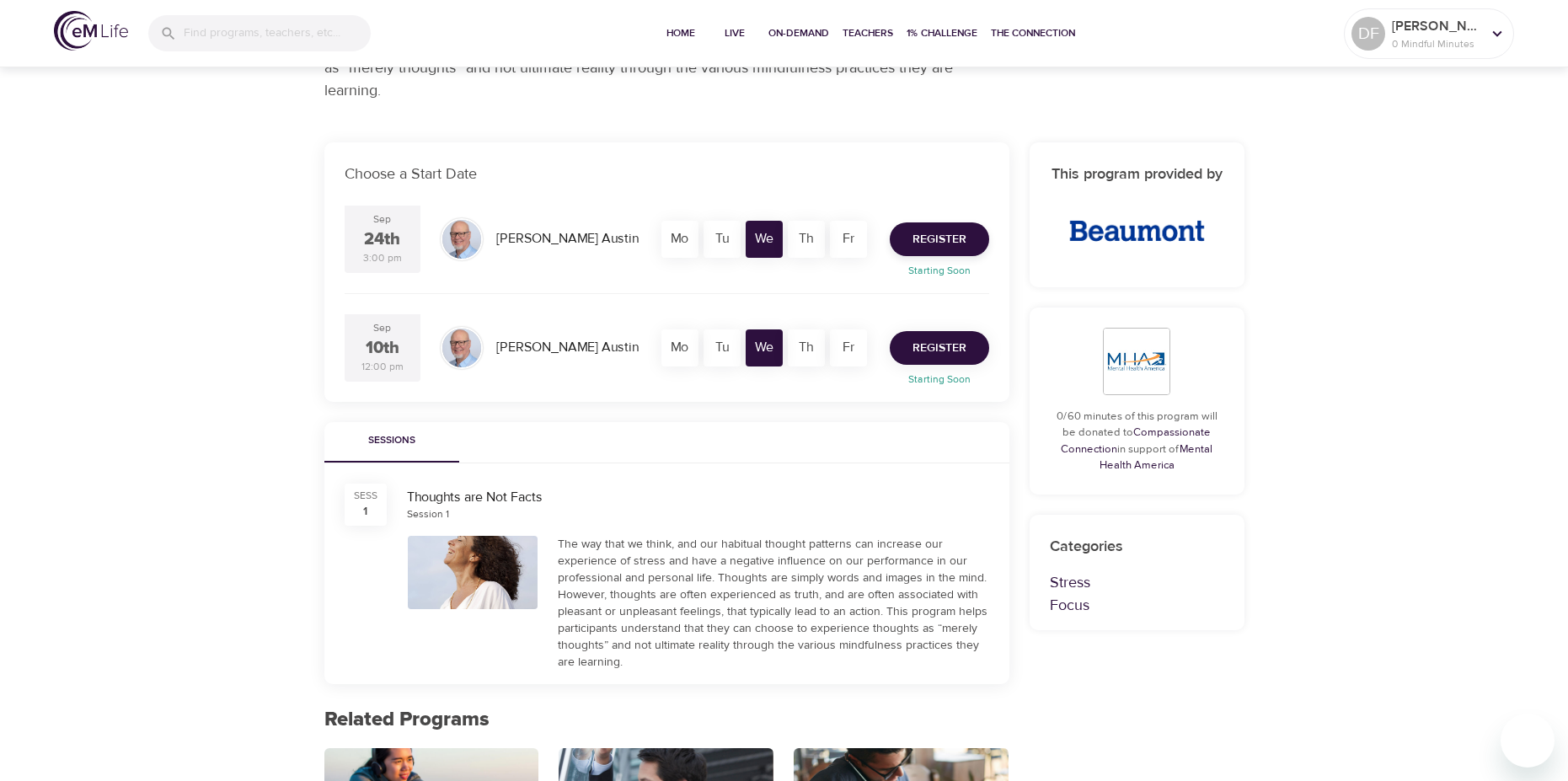
click at [927, 336] on button "Register" at bounding box center [939, 348] width 100 height 34
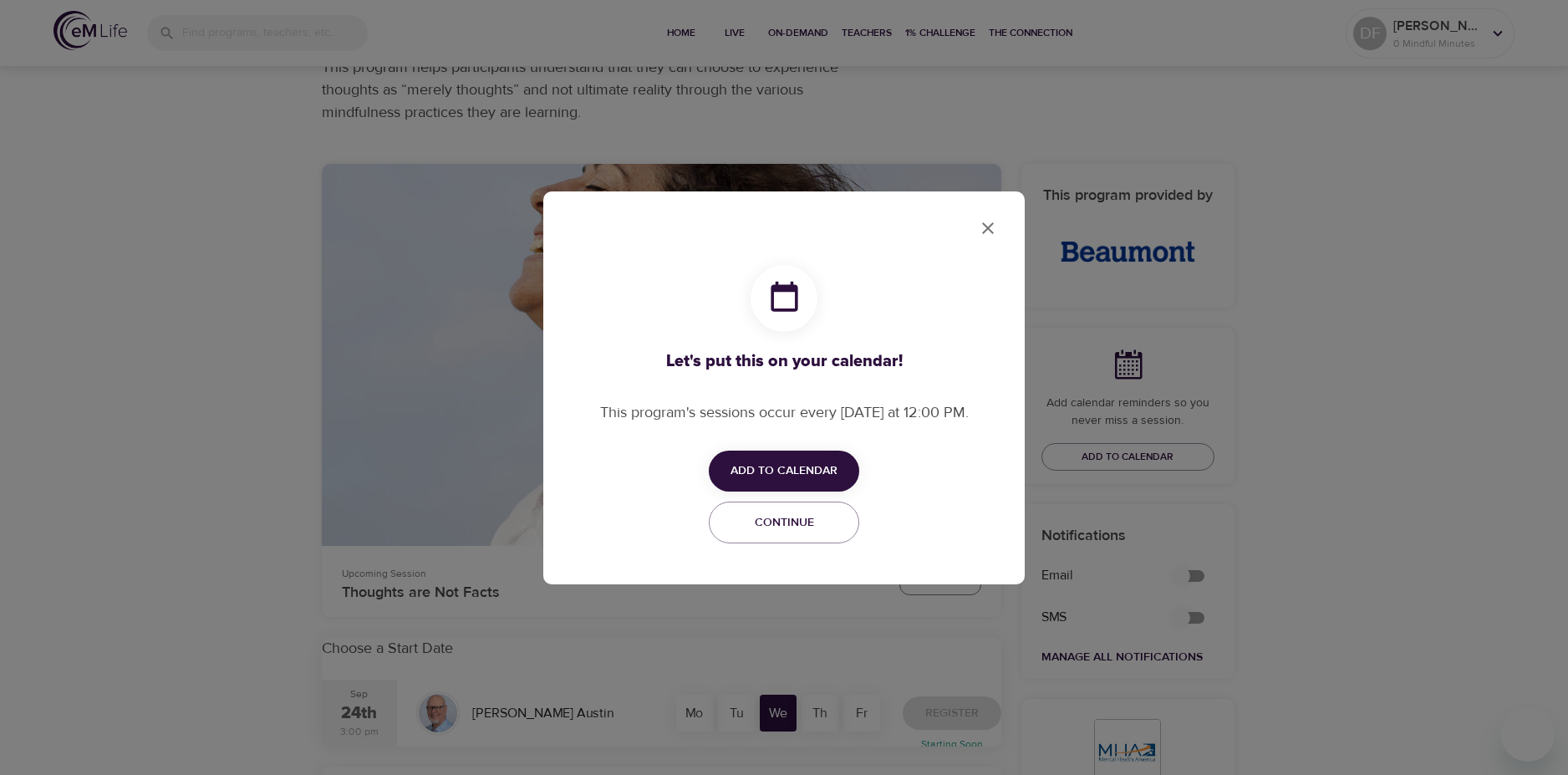
checkbox input "true"
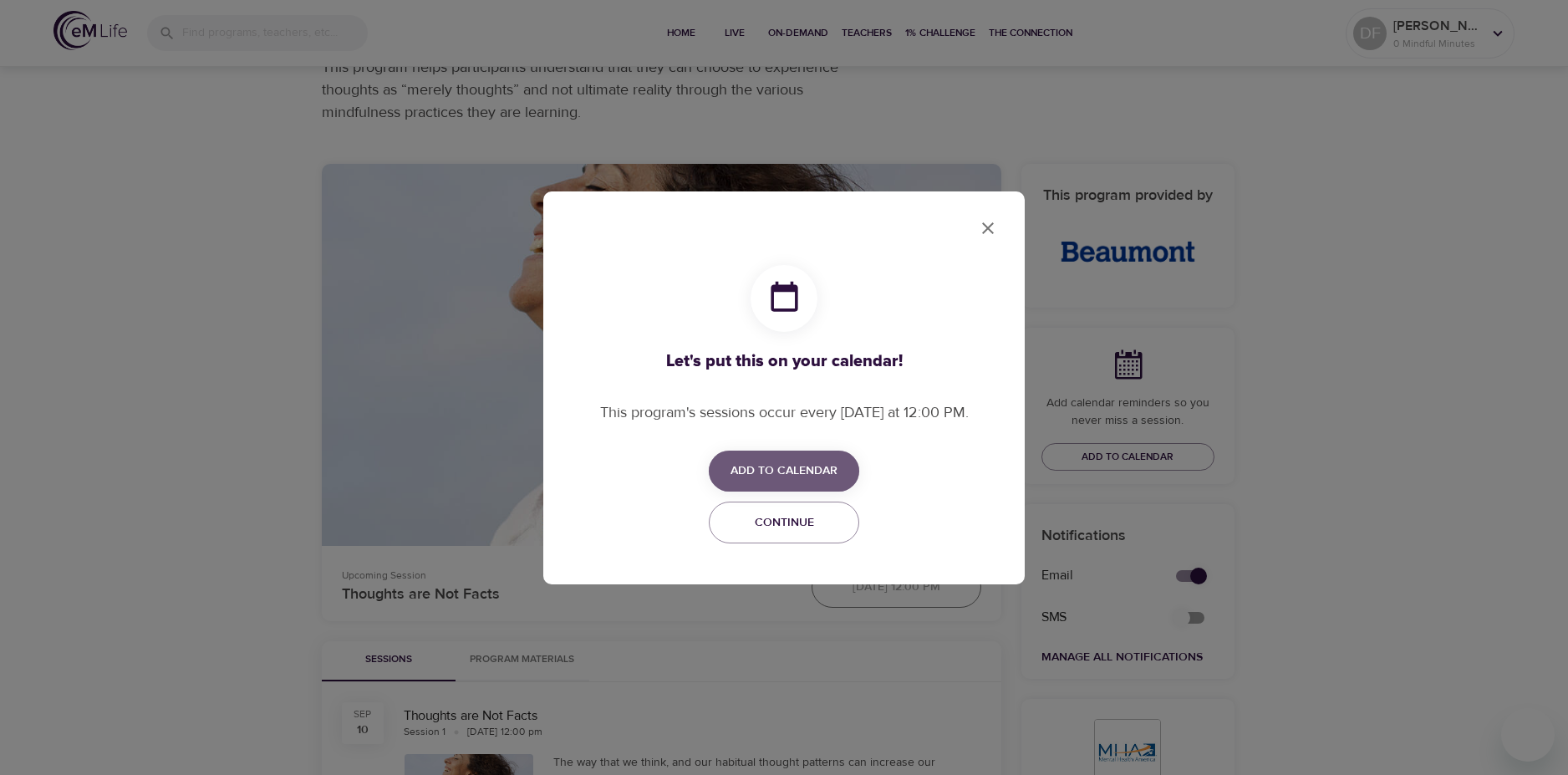
click at [783, 469] on span "Add to Calendar" at bounding box center [784, 471] width 107 height 21
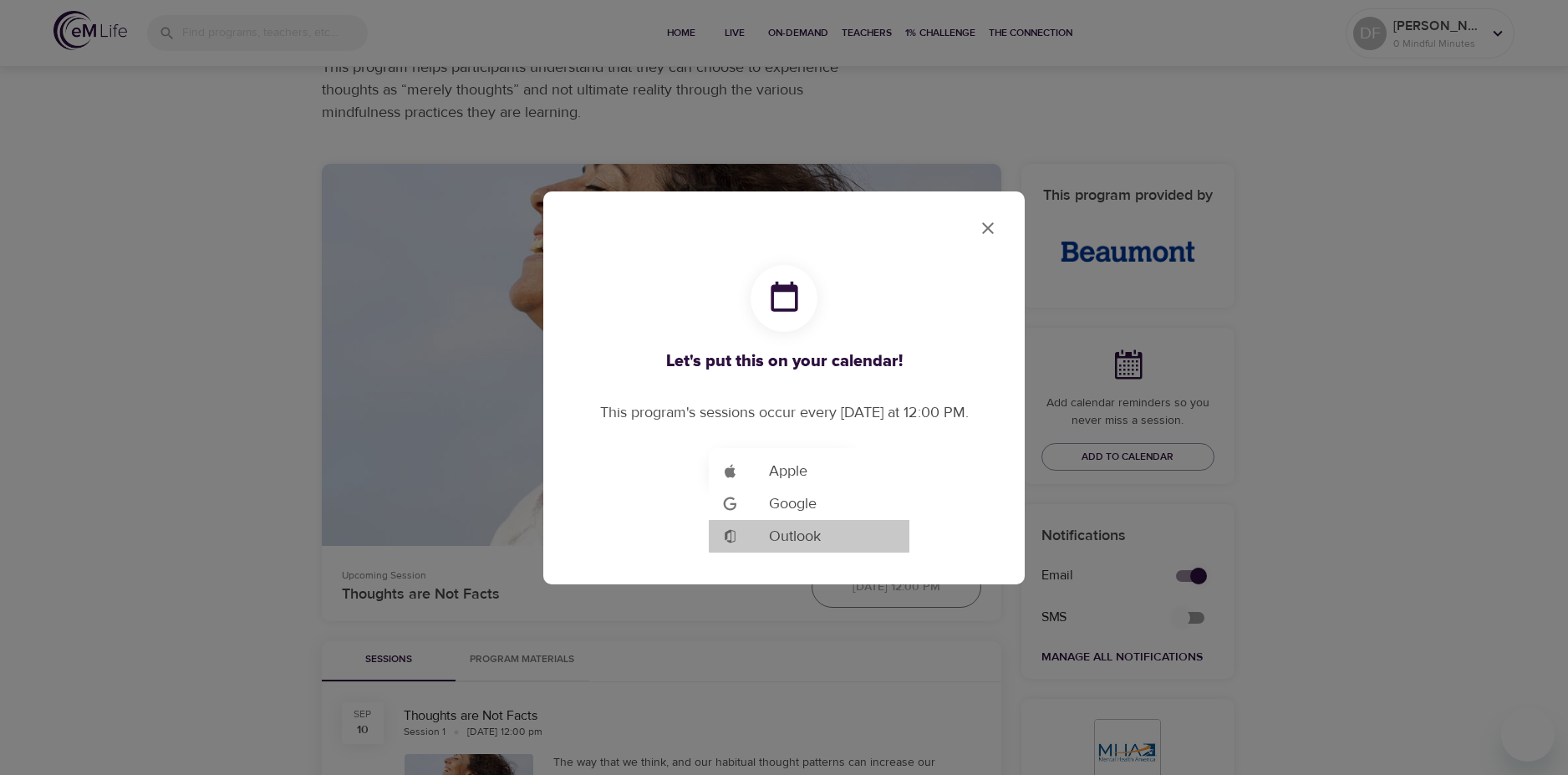
click at [794, 531] on span "Outlook" at bounding box center [794, 536] width 52 height 23
click at [780, 541] on span "Outlook" at bounding box center [794, 536] width 52 height 23
click at [985, 231] on div at bounding box center [784, 387] width 1568 height 775
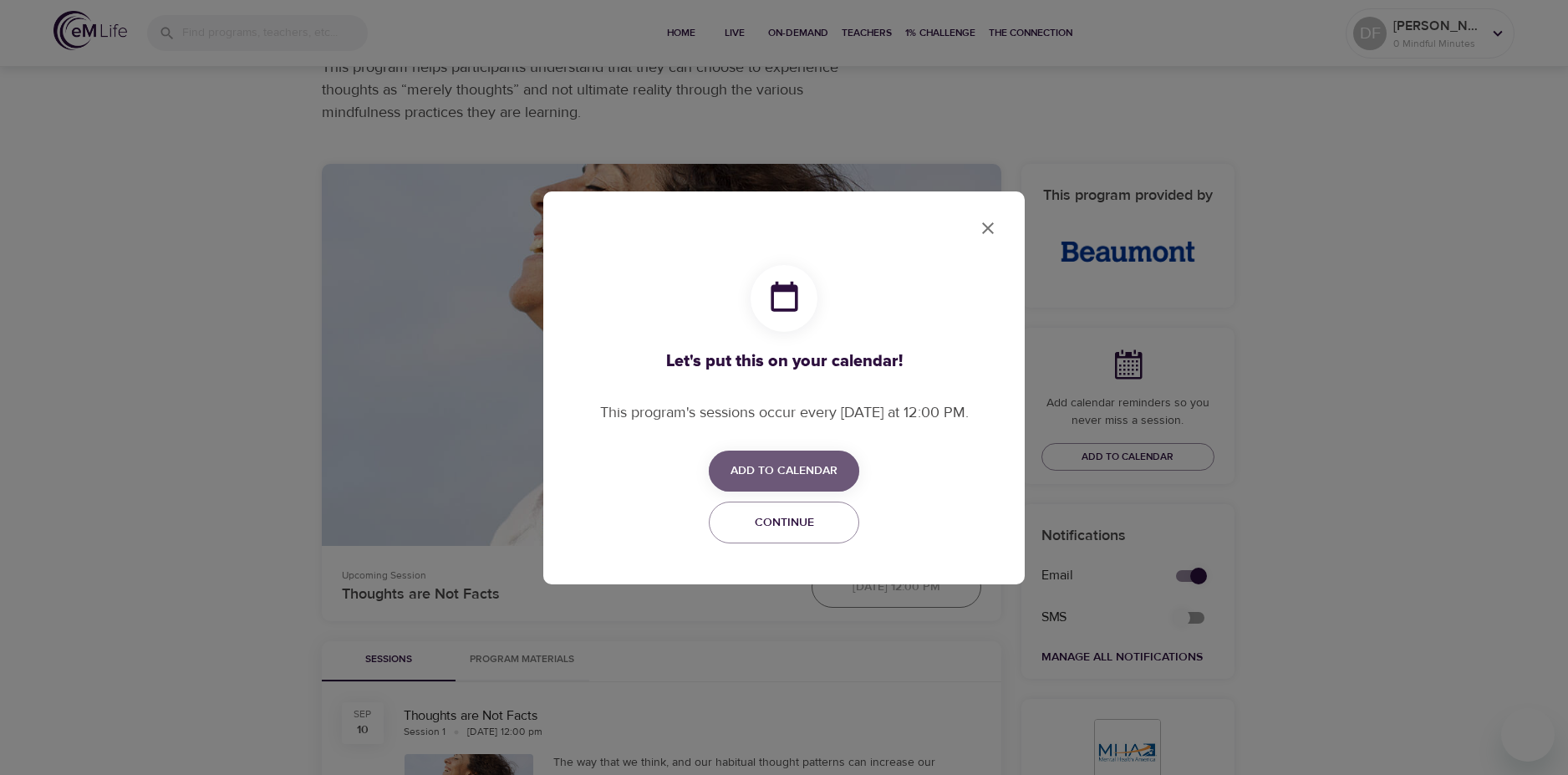
click at [819, 455] on button "Add to Calendar" at bounding box center [784, 471] width 151 height 41
click at [979, 224] on div at bounding box center [784, 387] width 1568 height 775
click at [843, 518] on span "Continue" at bounding box center [784, 523] width 129 height 21
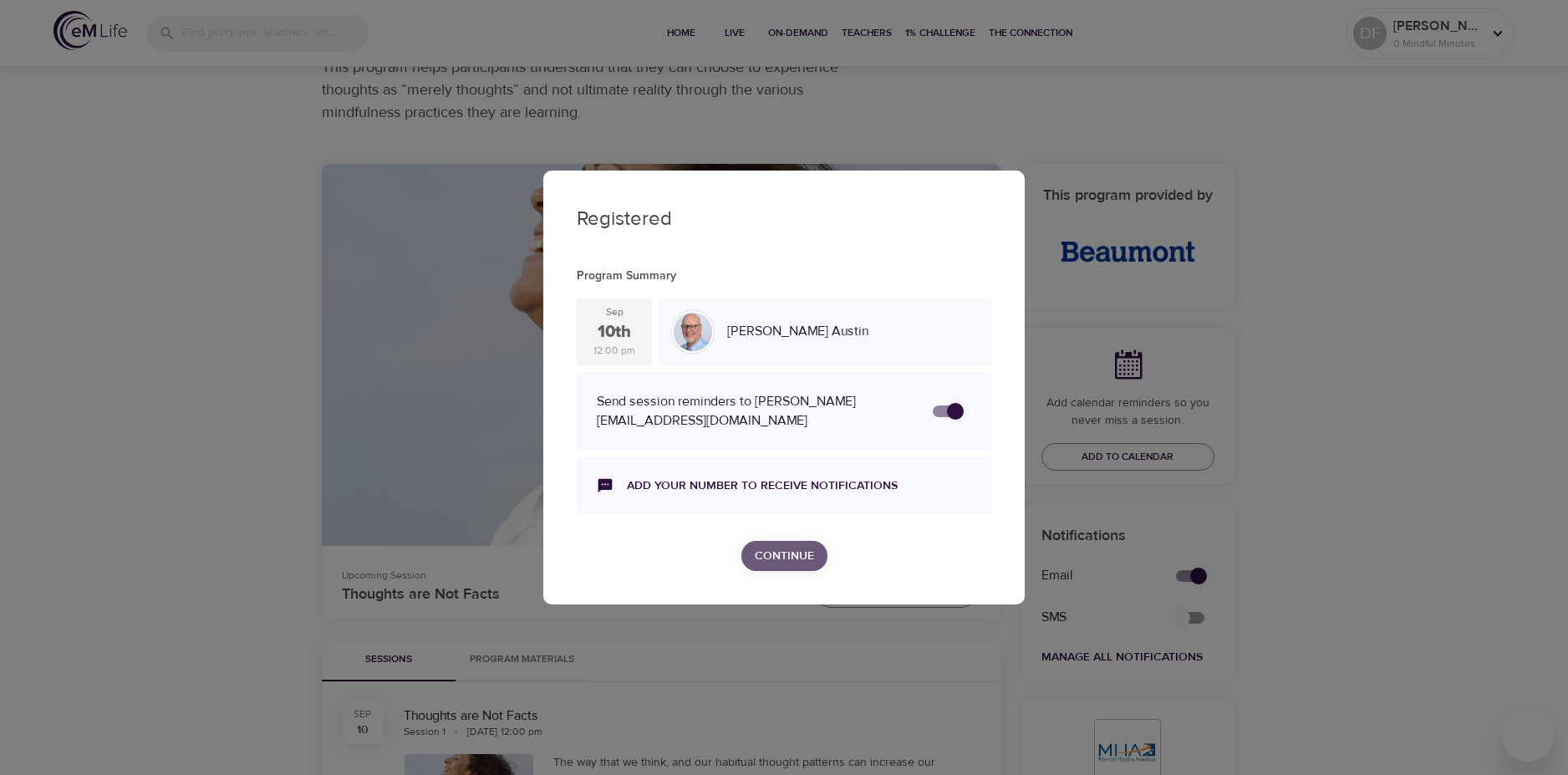
click at [789, 548] on span "Continue" at bounding box center [784, 556] width 60 height 21
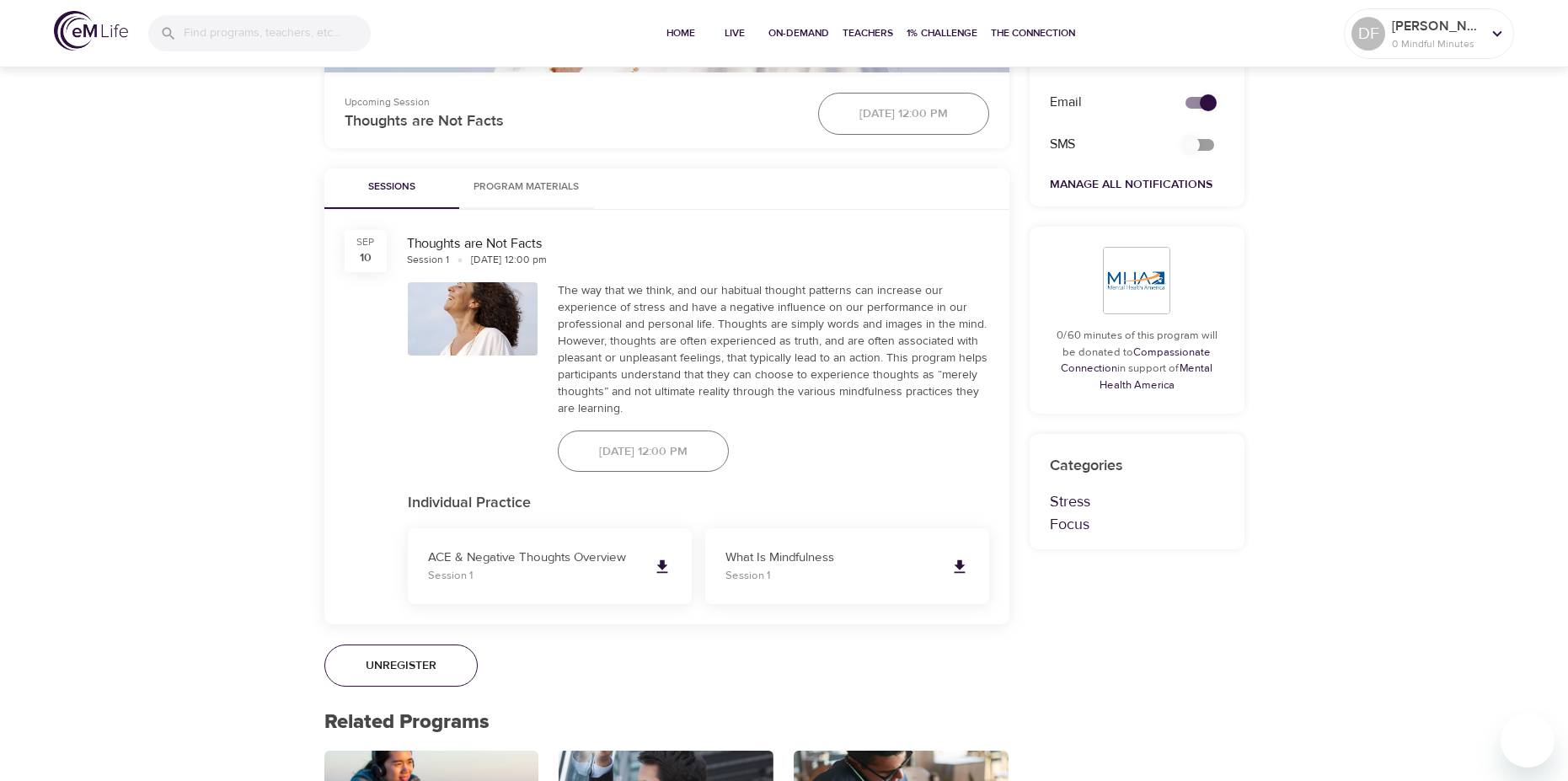
scroll to position [674, 0]
